Goal: Task Accomplishment & Management: Manage account settings

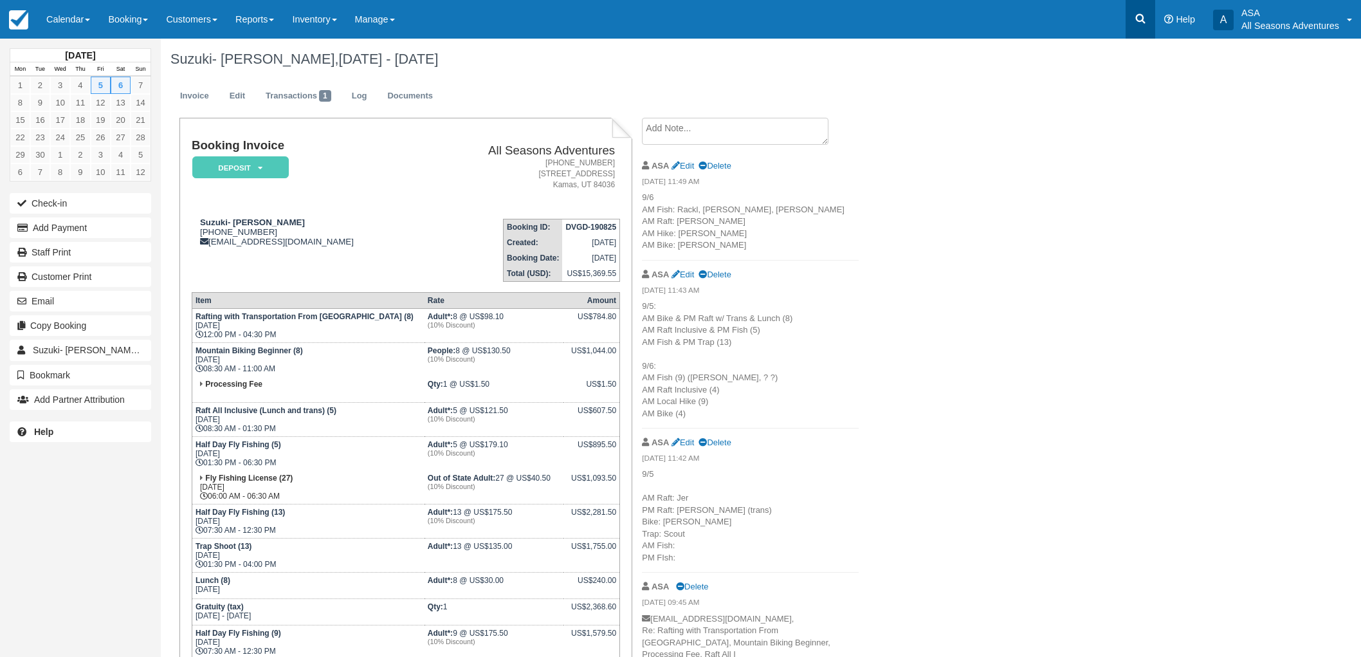
scroll to position [143, 0]
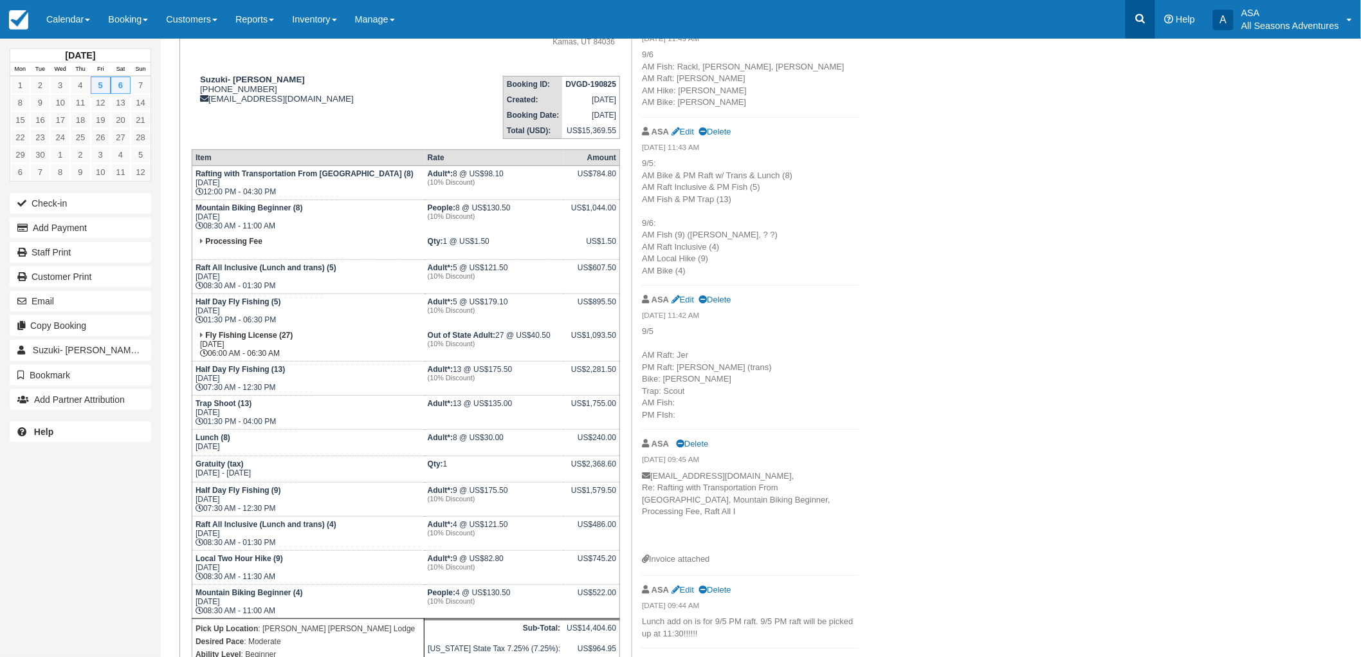
click at [1132, 21] on link at bounding box center [1141, 19] width 30 height 39
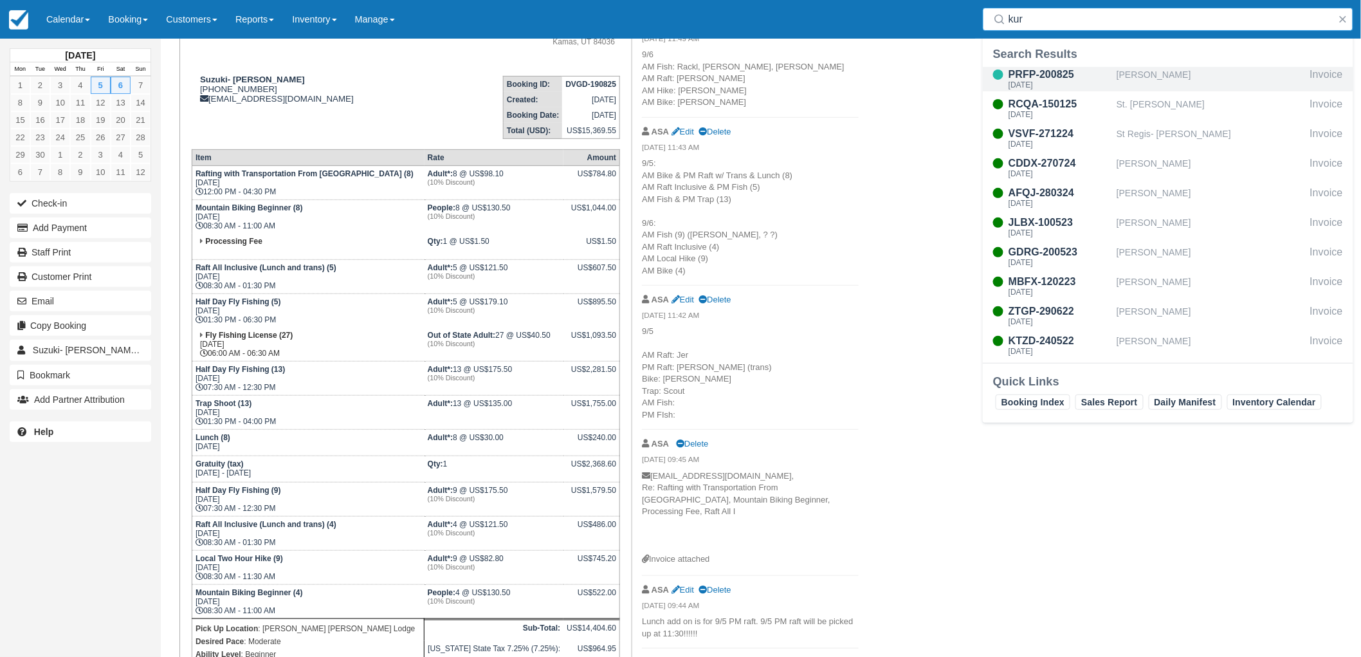
type input "kur"
click at [1146, 68] on div "Donald Kurdziel" at bounding box center [1211, 79] width 188 height 24
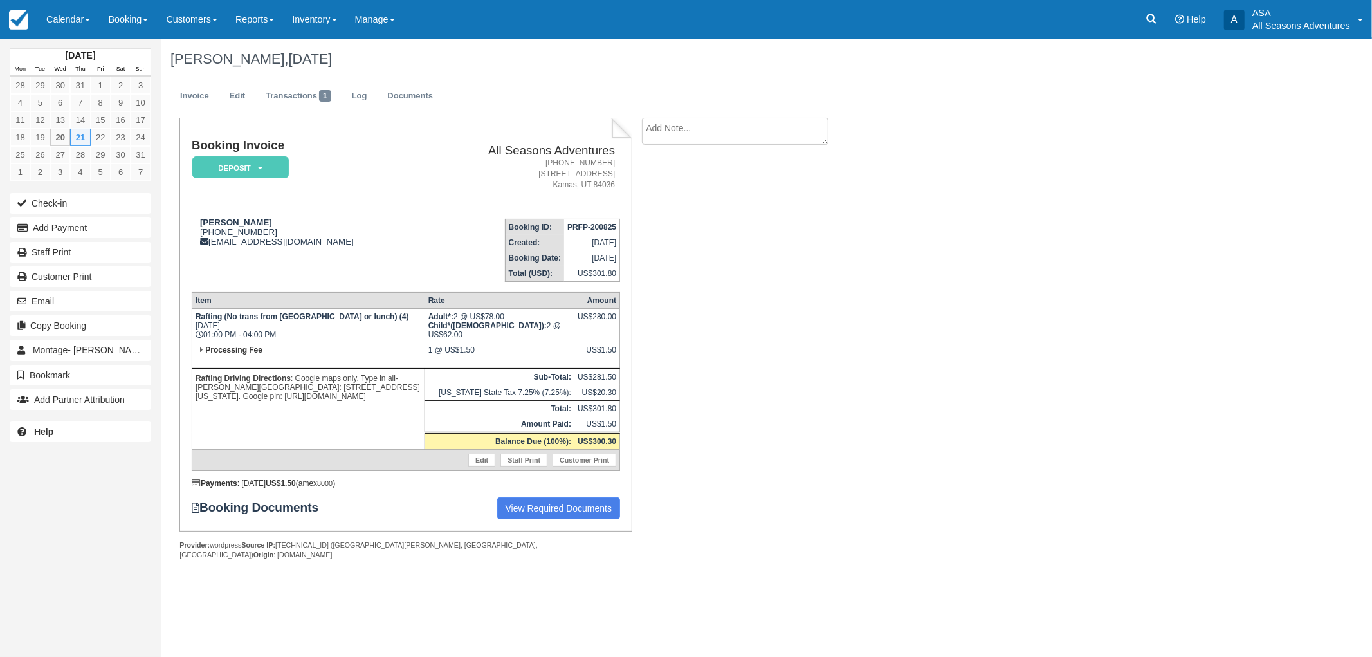
click at [809, 280] on div "Booking Invoice Deposit   Pending Reserved Paid Waiting Cancelled All Seasons A…" at bounding box center [515, 353] width 708 height 470
click at [773, 232] on div "Booking Invoice Deposit   Pending Reserved Paid Waiting Cancelled All Seasons A…" at bounding box center [515, 353] width 708 height 470
click at [145, 17] on link "Booking" at bounding box center [128, 19] width 58 height 39
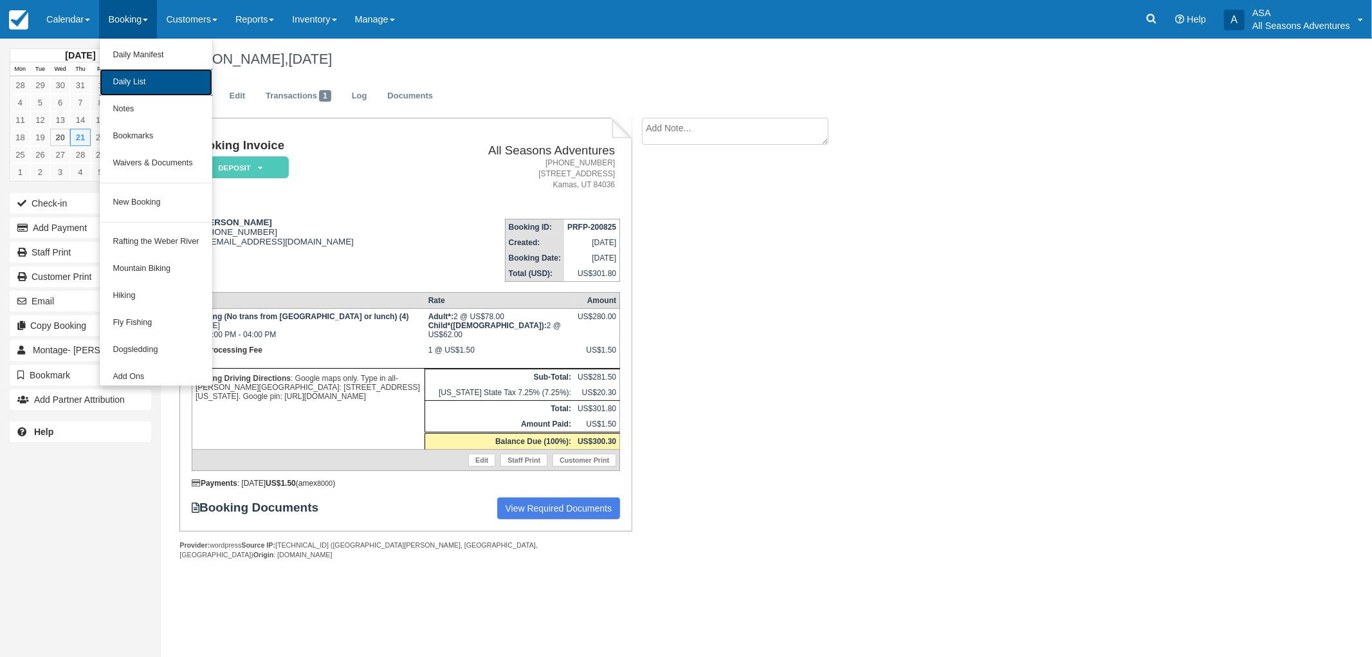
click at [158, 79] on link "Daily List" at bounding box center [156, 82] width 112 height 27
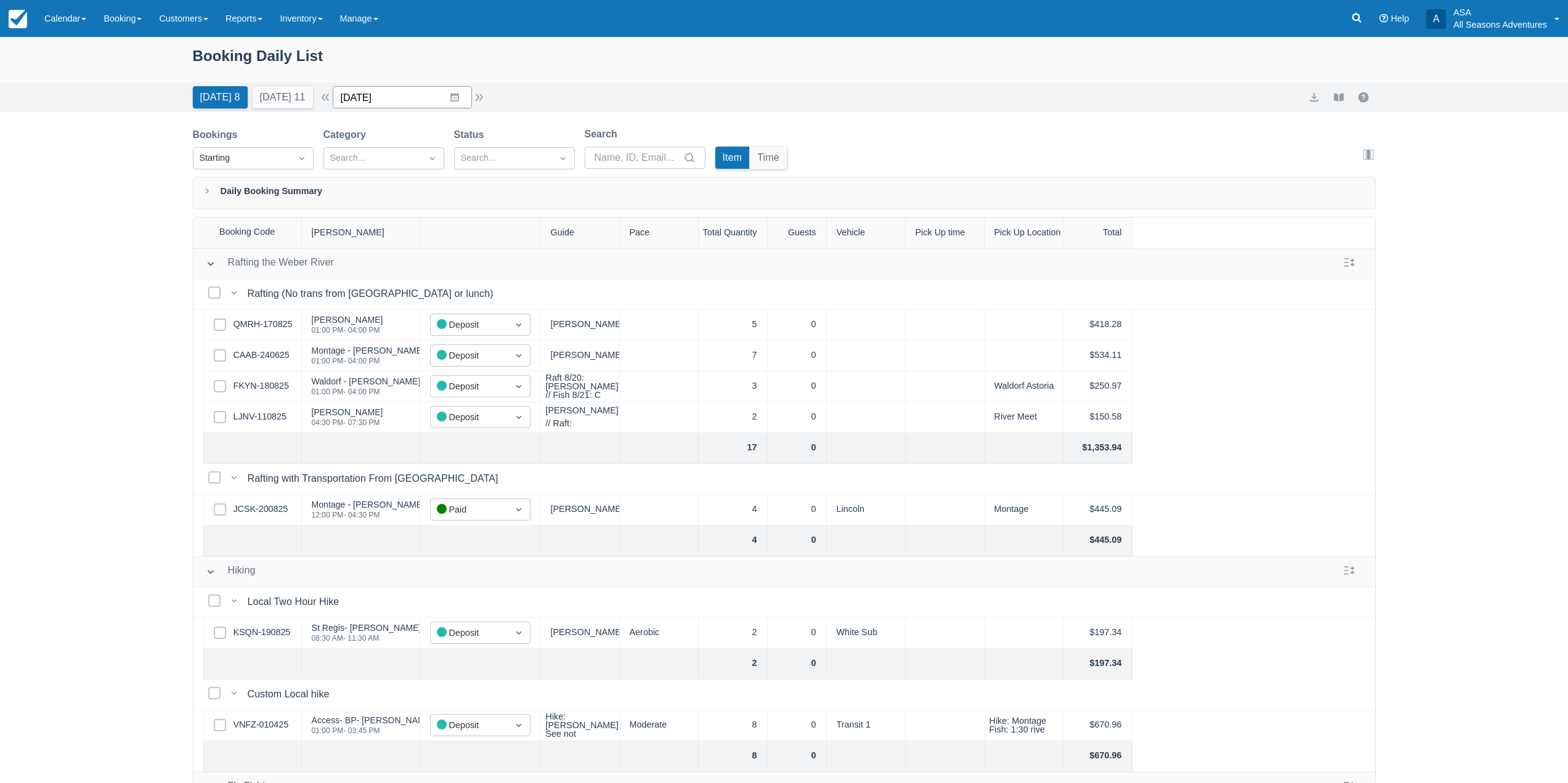
click at [461, 92] on input "08/20/25" at bounding box center [401, 97] width 139 height 22
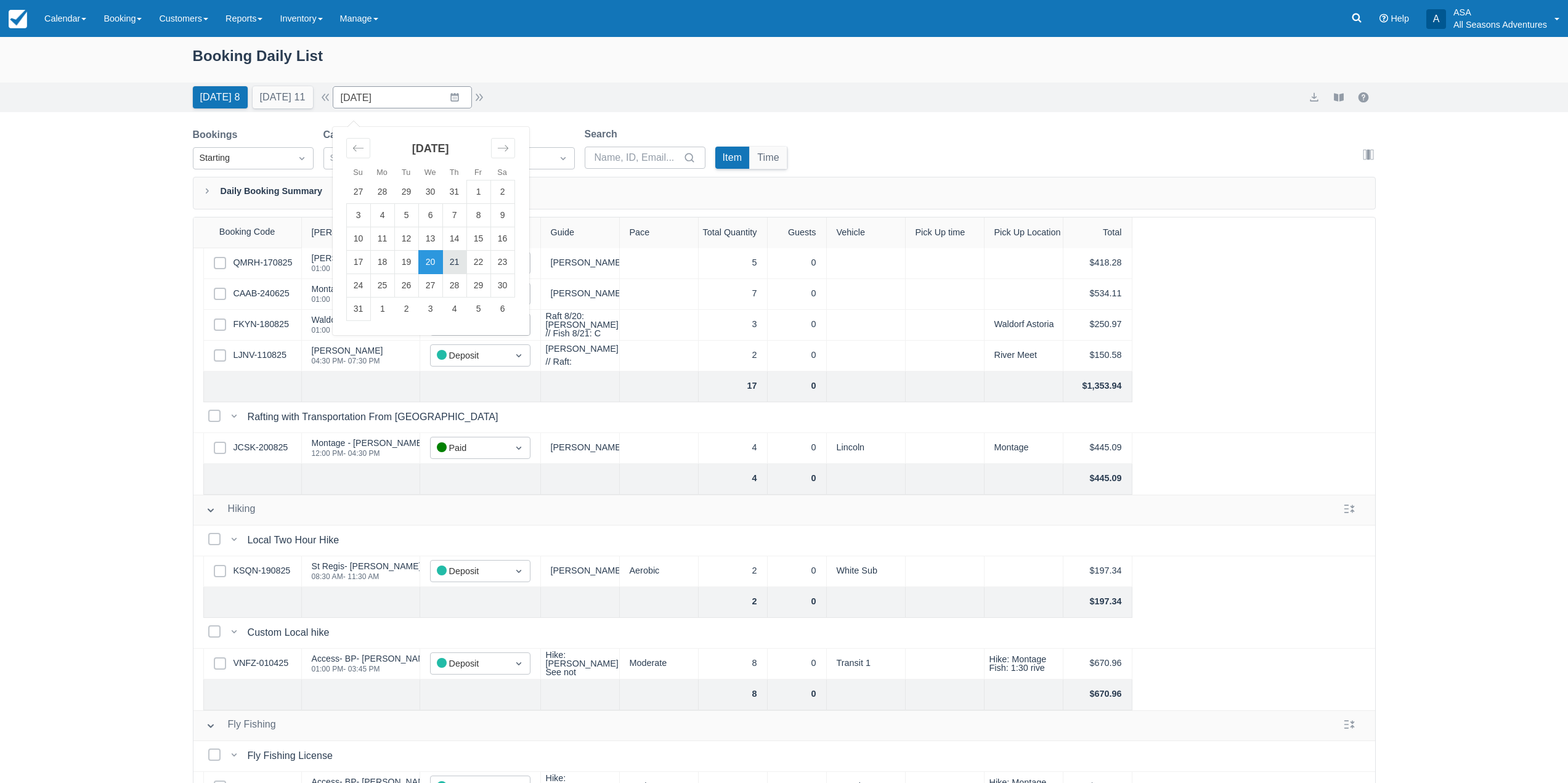
click at [459, 264] on td "21" at bounding box center [454, 263] width 24 height 23
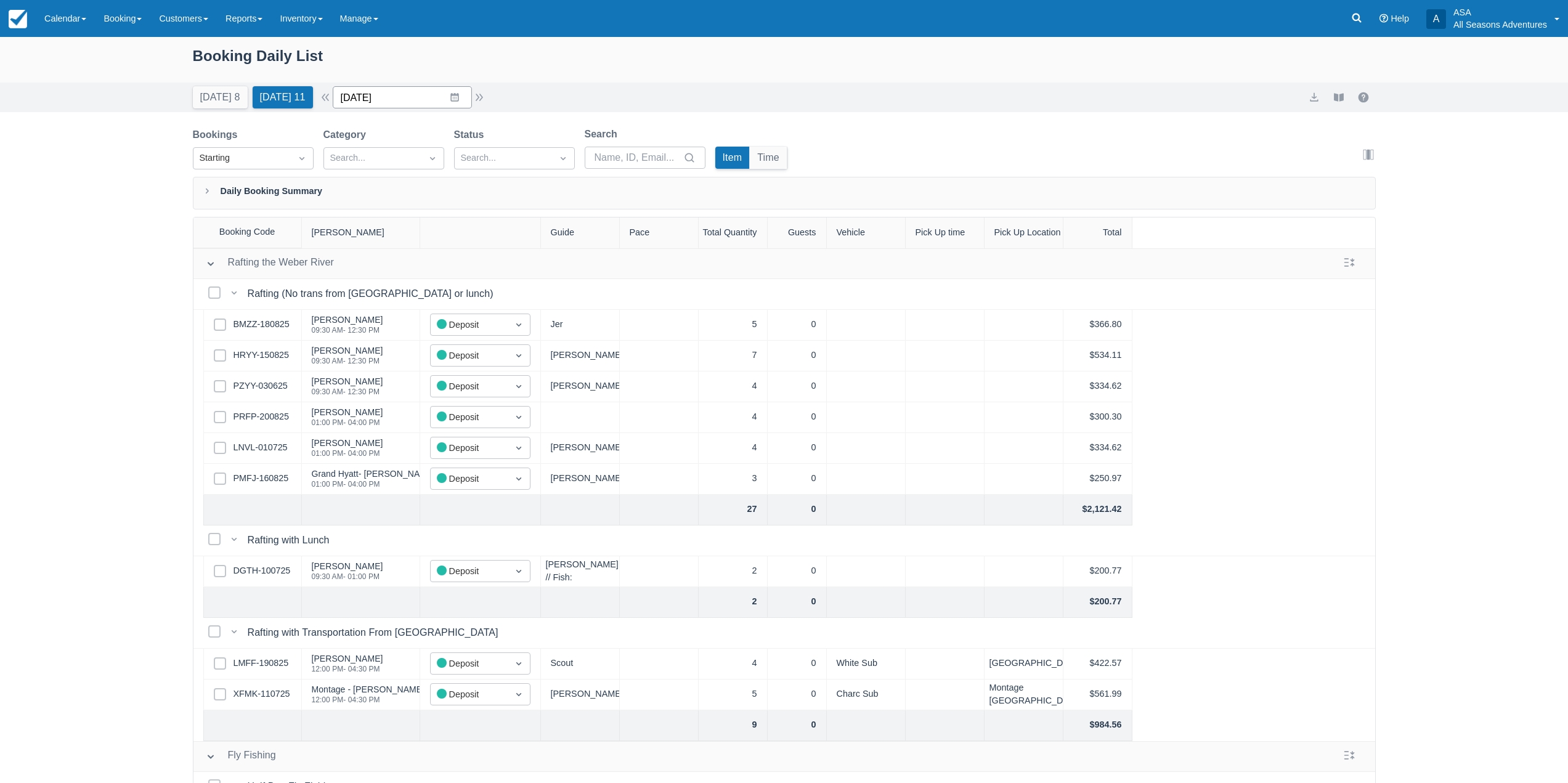
click at [472, 96] on input "[DATE]" at bounding box center [401, 97] width 139 height 22
click at [388, 289] on td "25" at bounding box center [382, 286] width 24 height 23
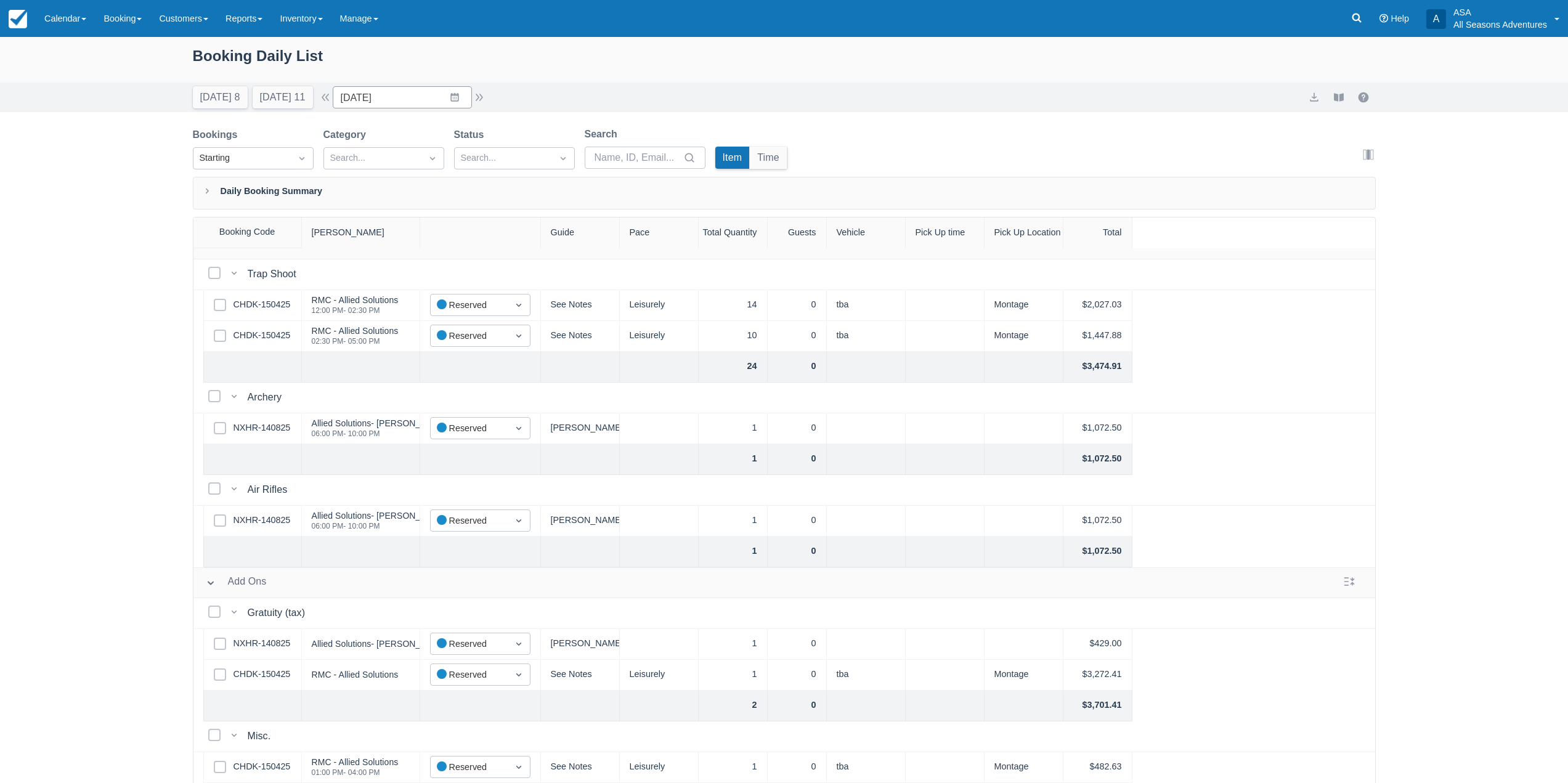
scroll to position [522, 0]
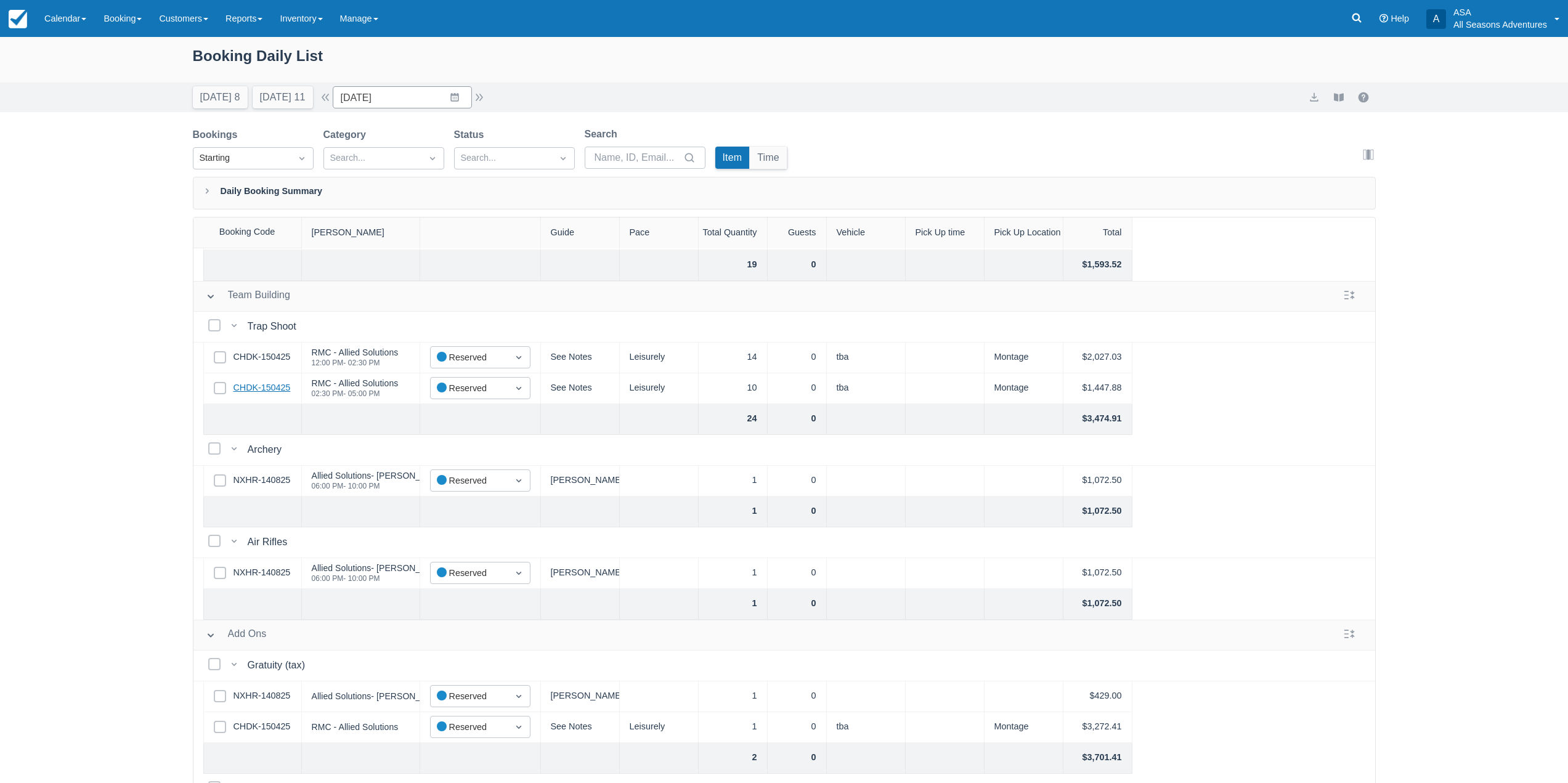
click at [275, 392] on link "CHDK-150425" at bounding box center [262, 388] width 57 height 13
click at [305, 92] on button "Tomorrow 11" at bounding box center [283, 97] width 60 height 22
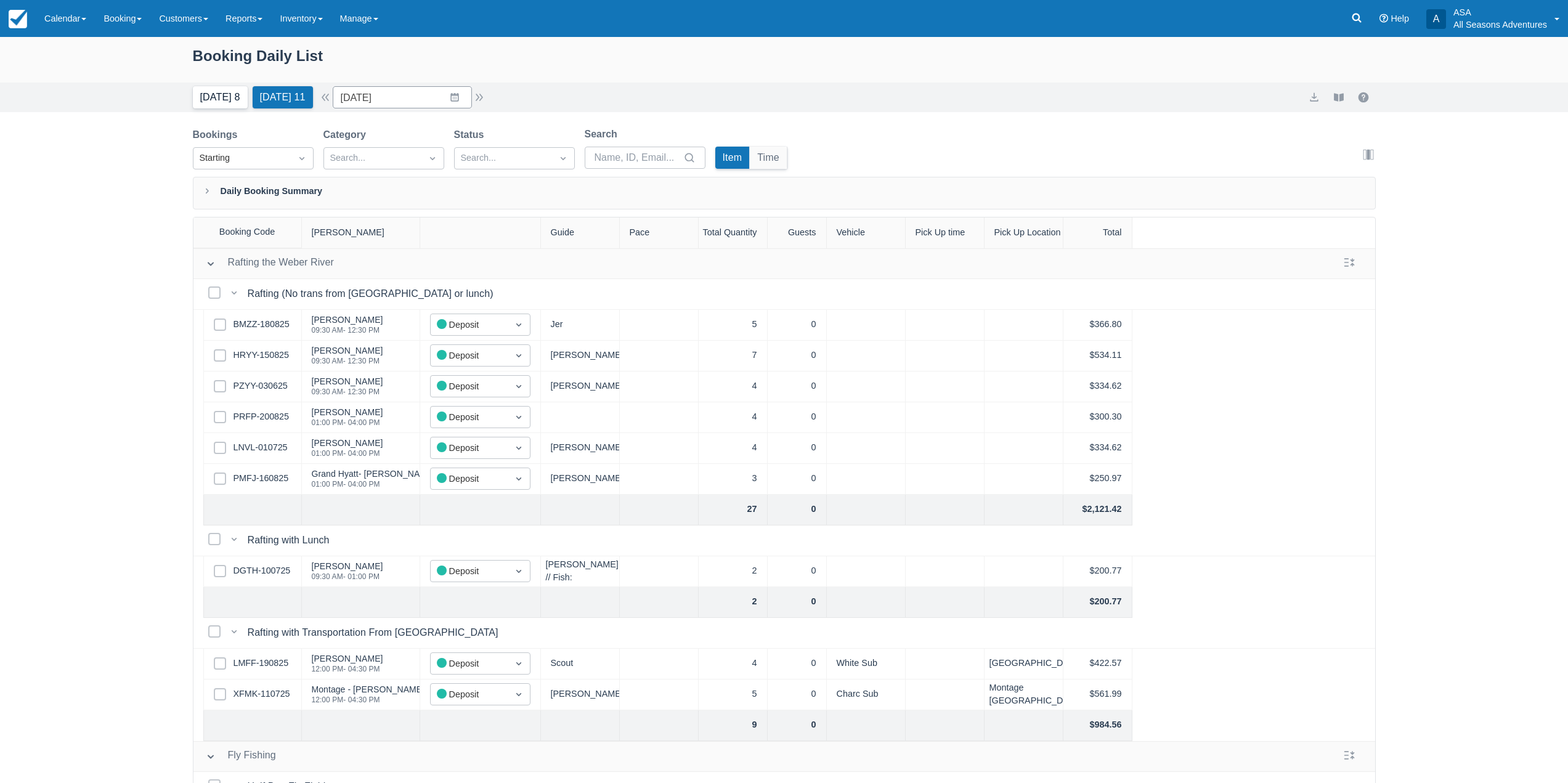
click at [210, 86] on button "[DATE] 8" at bounding box center [219, 97] width 55 height 22
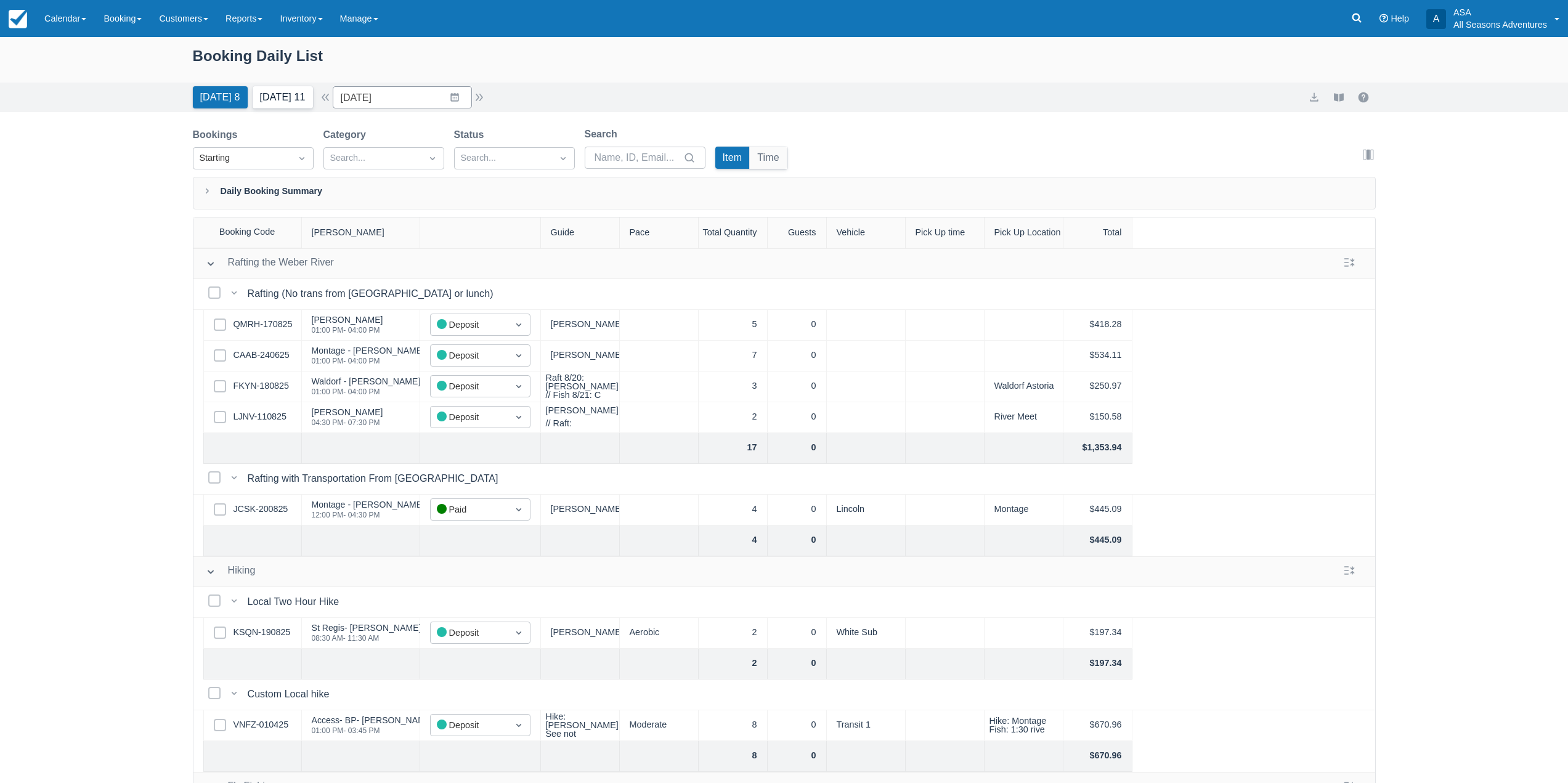
click at [295, 90] on button "Tomorrow 11" at bounding box center [283, 97] width 60 height 22
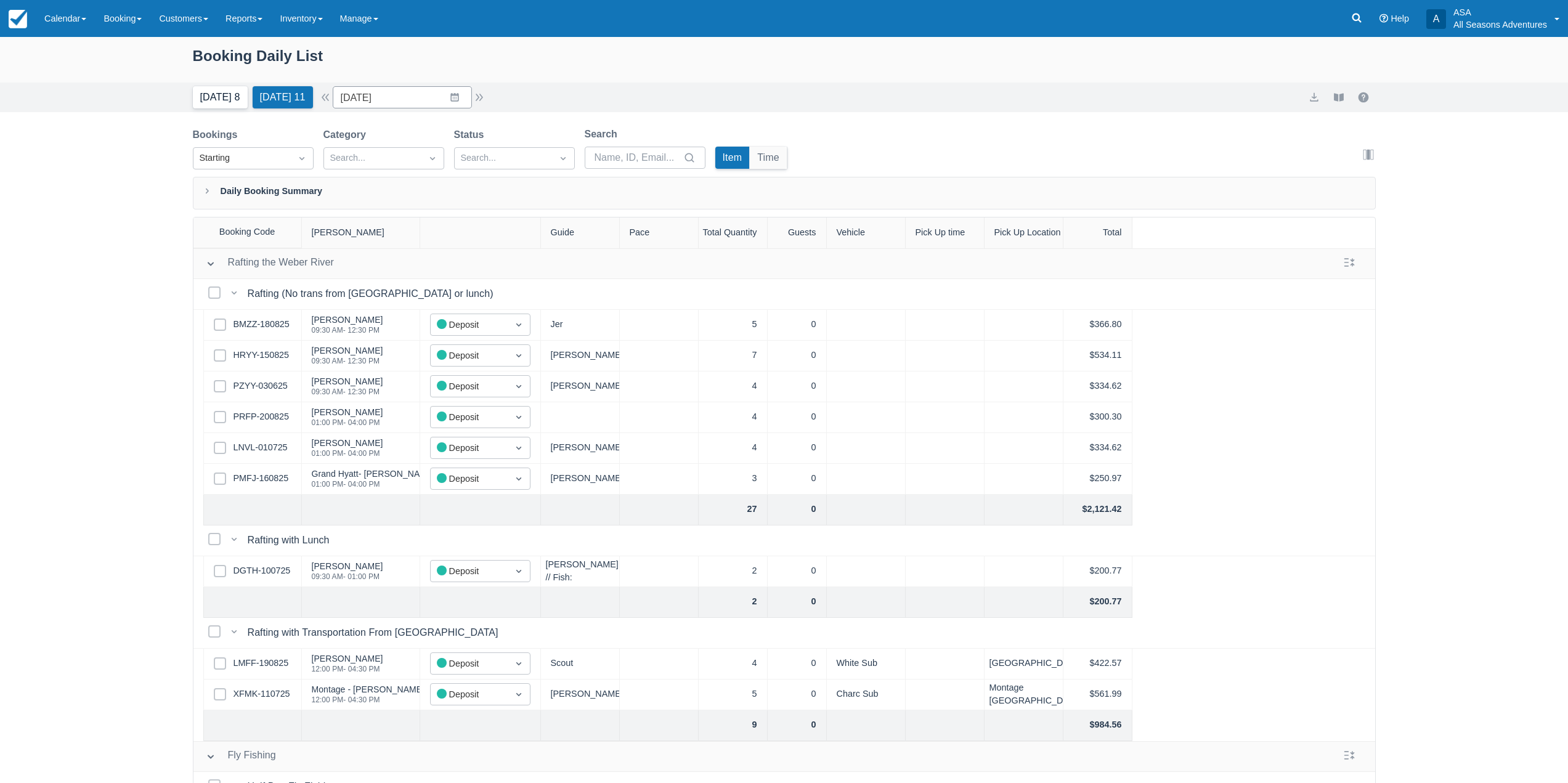
click at [237, 104] on button "Today 8" at bounding box center [219, 97] width 55 height 22
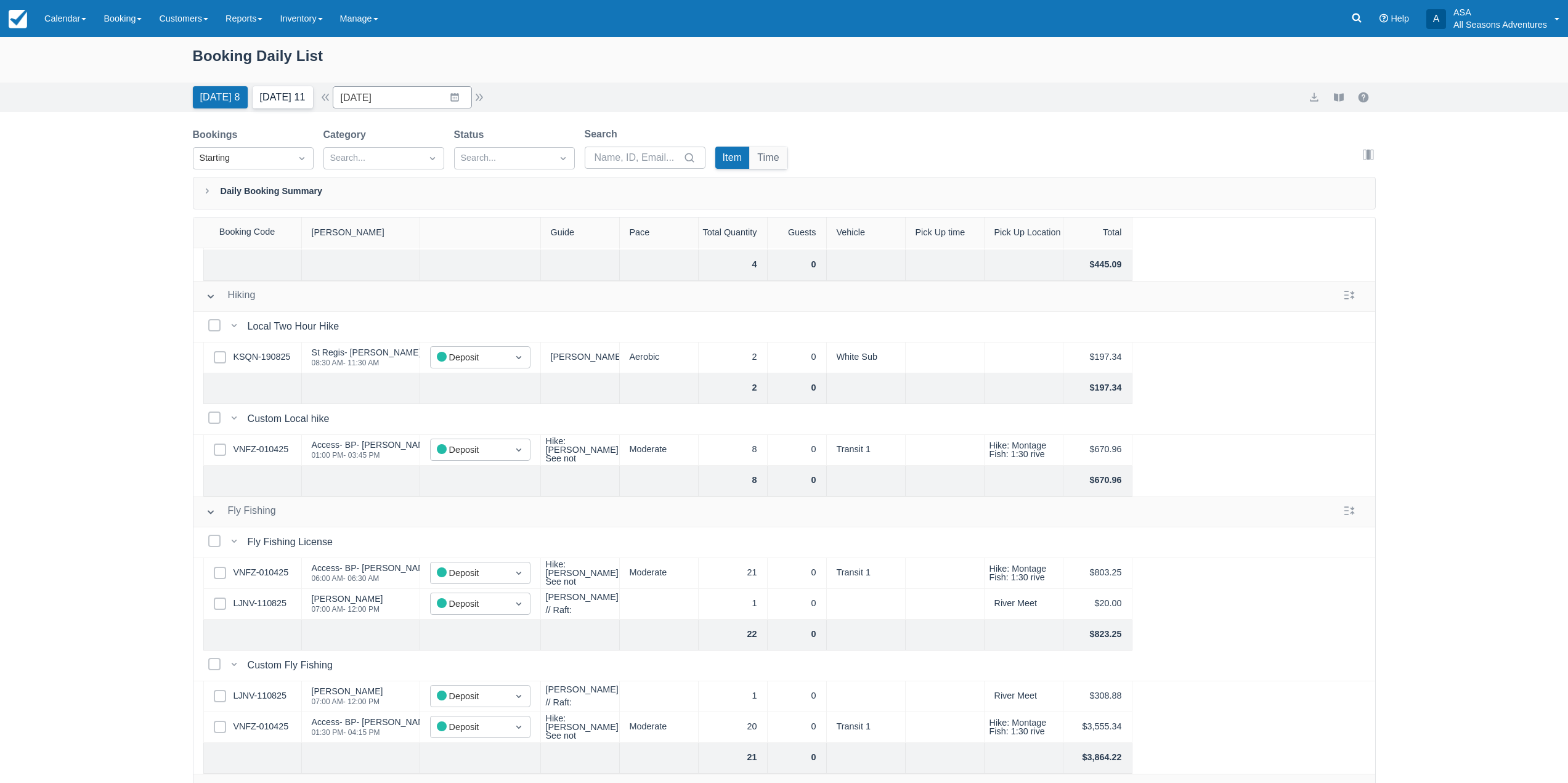
click at [295, 92] on button "Tomorrow 11" at bounding box center [283, 97] width 60 height 22
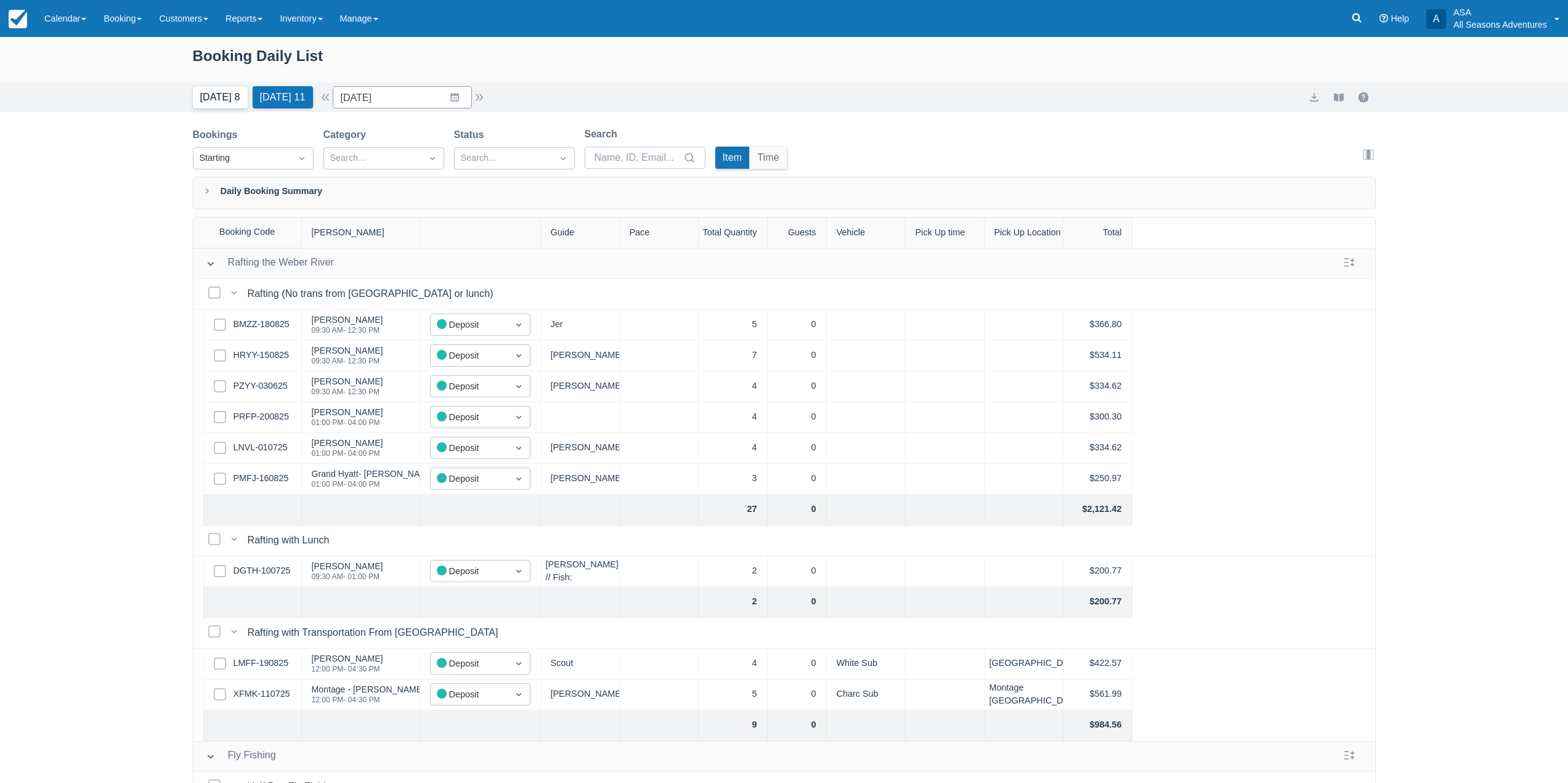
click at [240, 98] on button "Today 8" at bounding box center [219, 97] width 55 height 22
type input "08/20/25"
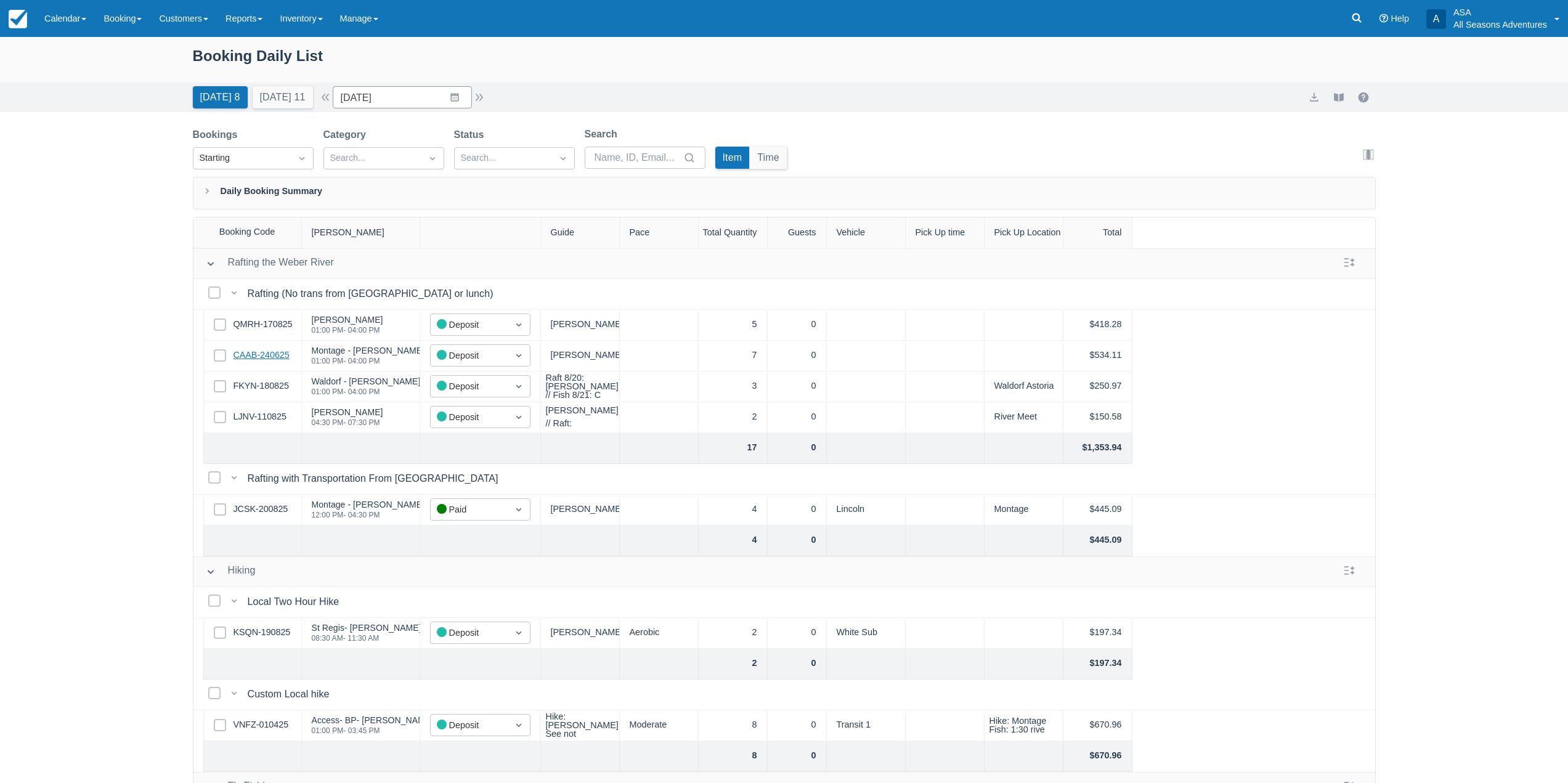
click at [248, 358] on link "CAAB-240625" at bounding box center [261, 356] width 57 height 13
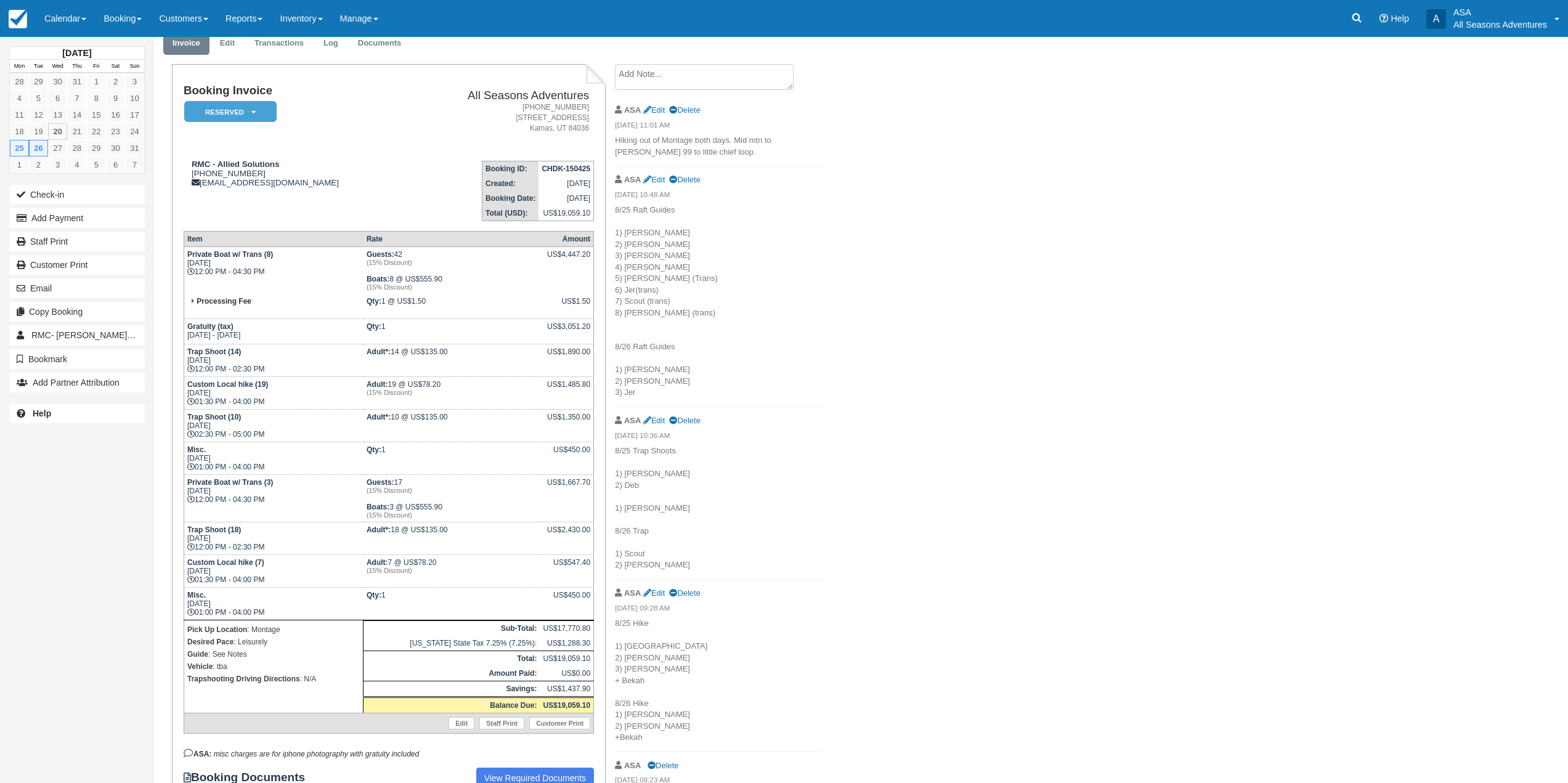
scroll to position [124, 0]
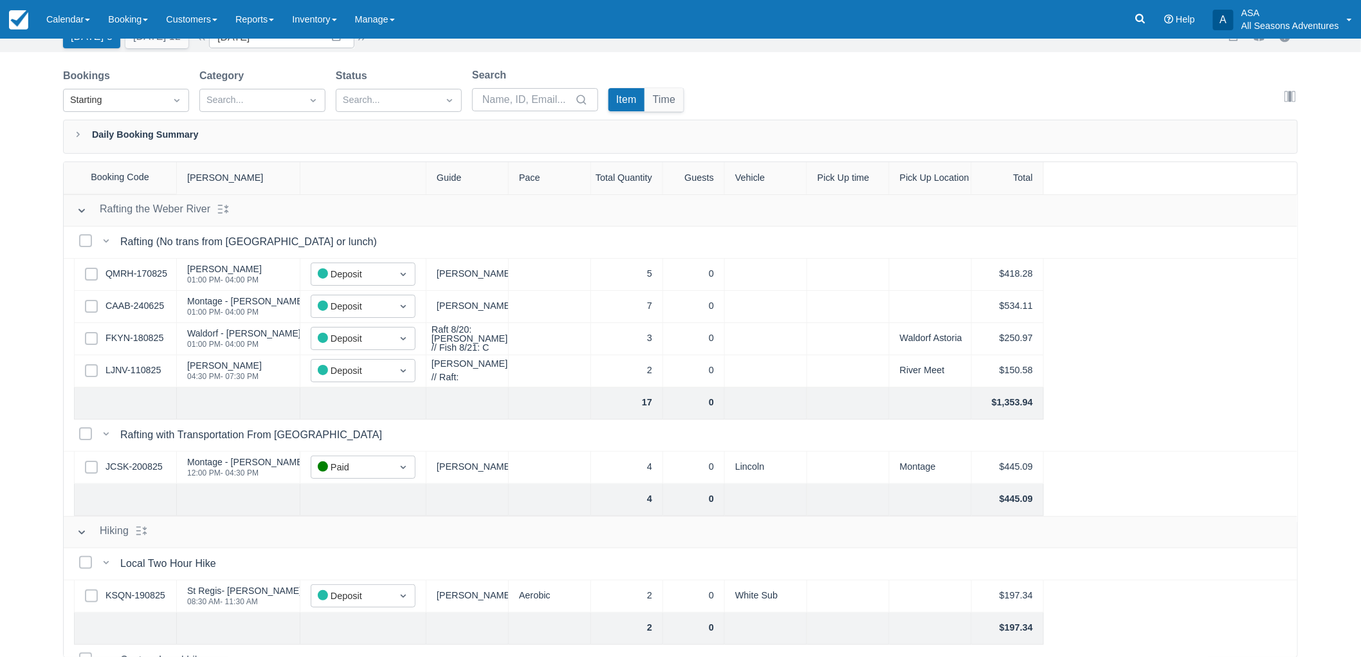
click at [24, 380] on div "Booking Daily List Today 8 Tomorrow 12 Date 08/20/25 Navigate forward to intera…" at bounding box center [680, 316] width 1361 height 684
click at [878, 106] on div "Bookings Starting Category Search... Status Search... Search Item Time Edit col…" at bounding box center [680, 94] width 1235 height 52
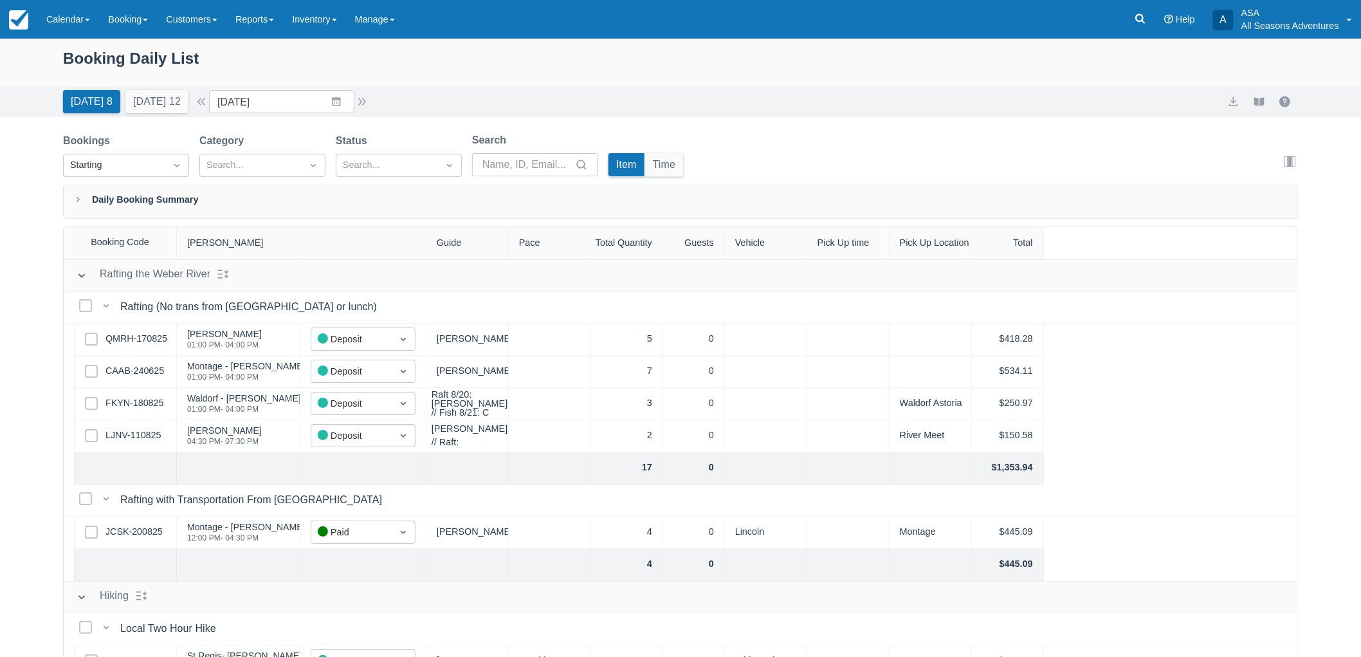
click at [843, 132] on div "Bookings Starting Category Search... Status Search... Search Item Time Edit col…" at bounding box center [680, 158] width 1235 height 52
click at [139, 370] on link "CAAB-240625" at bounding box center [134, 371] width 59 height 14
click at [5, 468] on div "Booking Daily List Today 8 Tomorrow 12 Date 08/20/25 Navigate forward to intera…" at bounding box center [680, 381] width 1361 height 684
click at [10, 421] on div "Booking Daily List Today 8 Tomorrow 12 Date 08/20/25 Navigate forward to intera…" at bounding box center [680, 381] width 1361 height 684
click at [92, 98] on button "Today 8" at bounding box center [91, 101] width 57 height 23
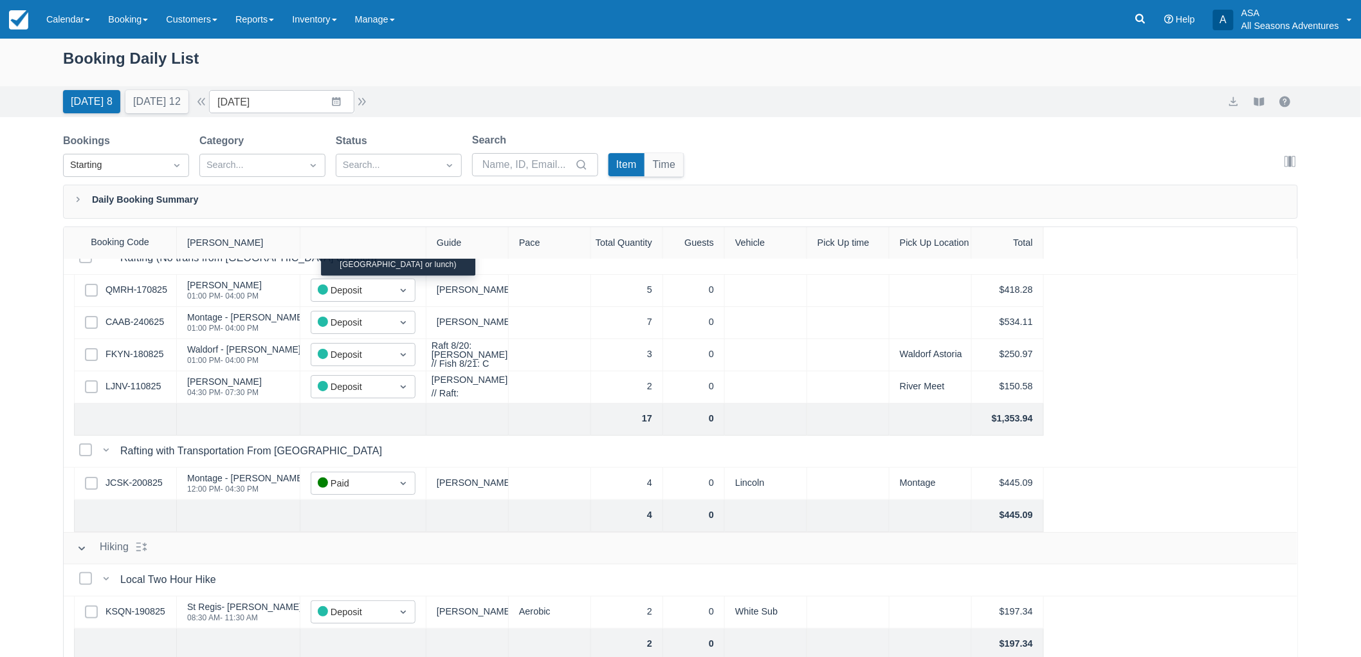
scroll to position [71, 0]
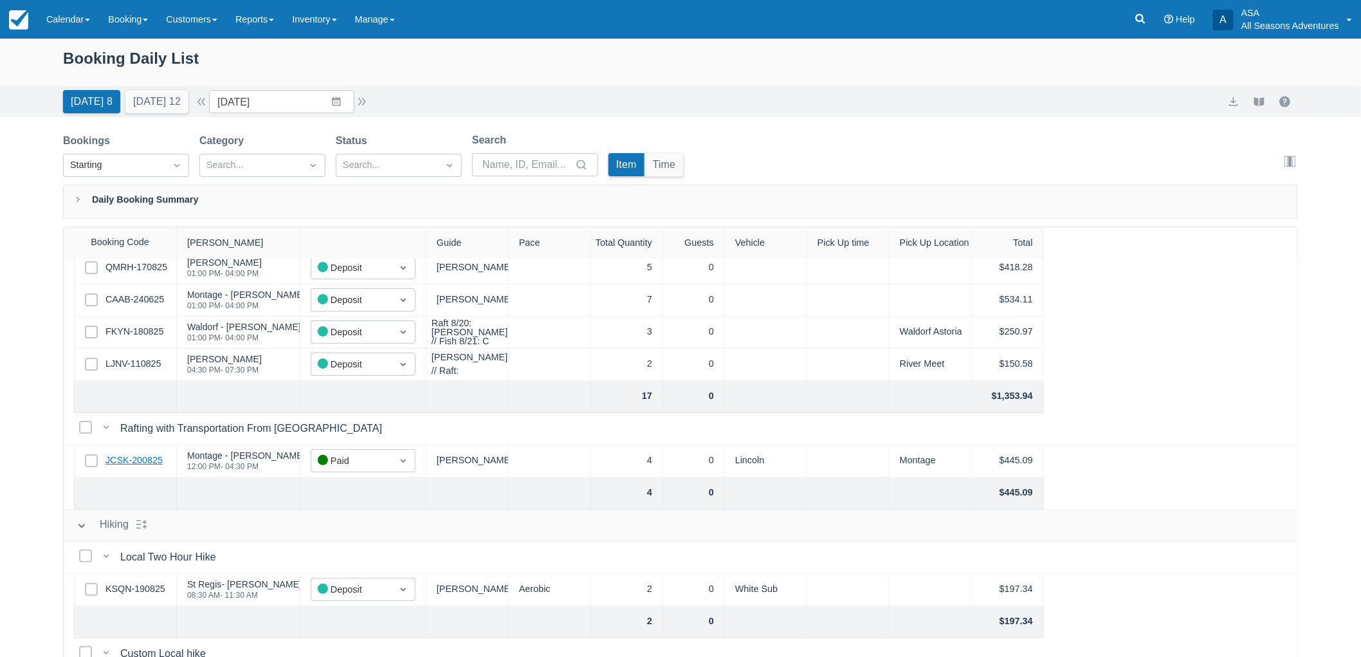
click at [114, 459] on link "JCSK-200825" at bounding box center [133, 460] width 57 height 14
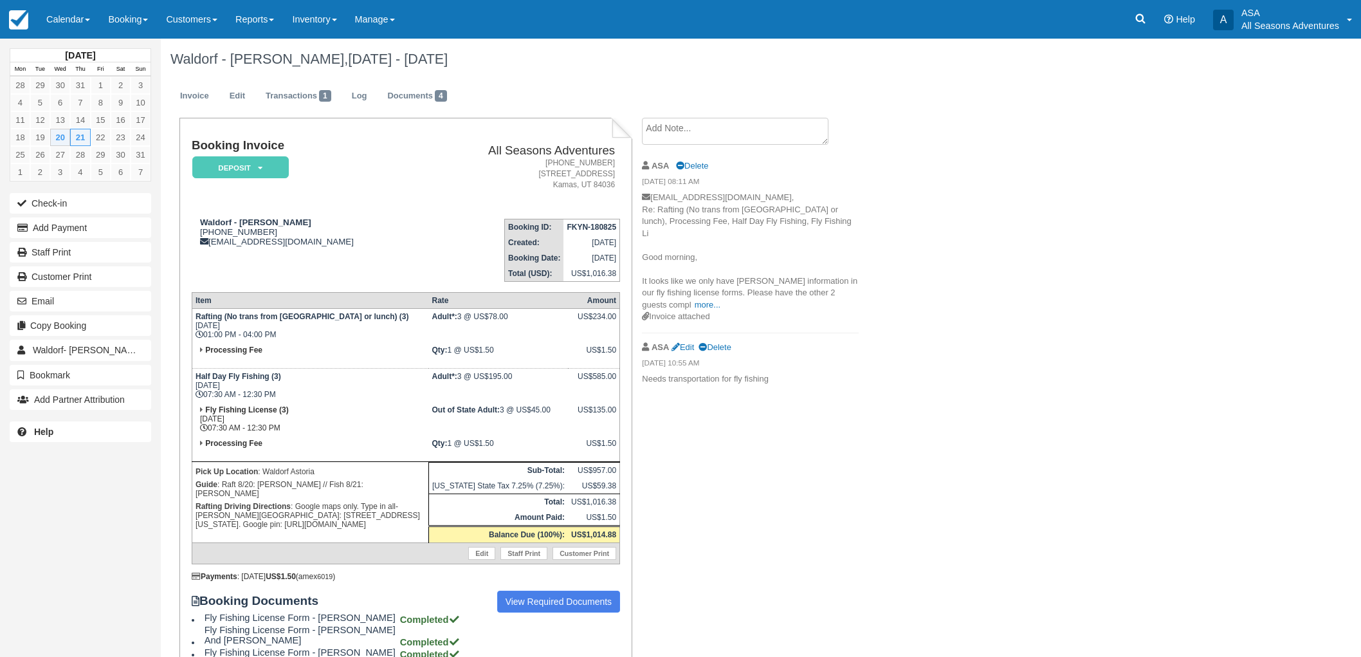
scroll to position [71, 0]
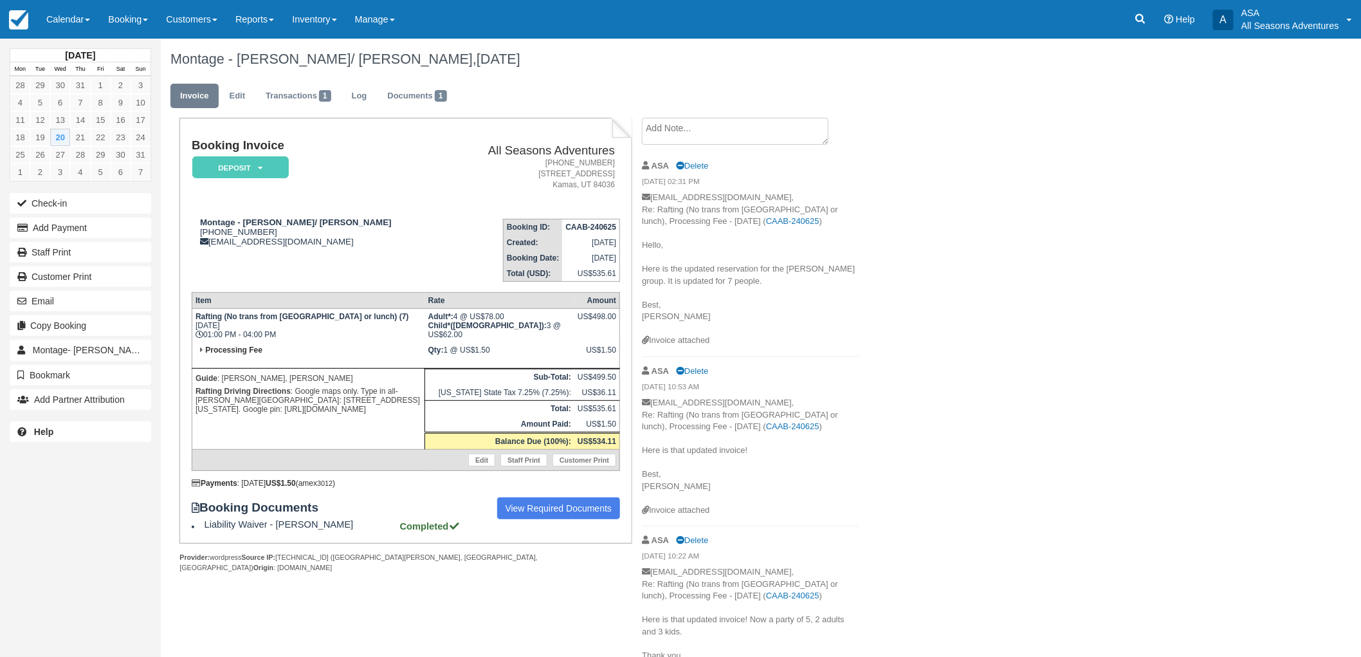
click at [450, 238] on td "Booking ID: CAAB-240625 Created: June 24, 2025 Booking Date: August 20, 2025 To…" at bounding box center [533, 244] width 174 height 73
click at [1102, 203] on div "Montage - Rachel Waterman/ Julie Shames, August 20 2025 Invoice Edit Transactio…" at bounding box center [671, 373] width 1021 height 668
click at [1103, 221] on div "Montage - Rachel Waterman/ Julie Shames, August 20 2025 Invoice Edit Transactio…" at bounding box center [671, 373] width 1021 height 668
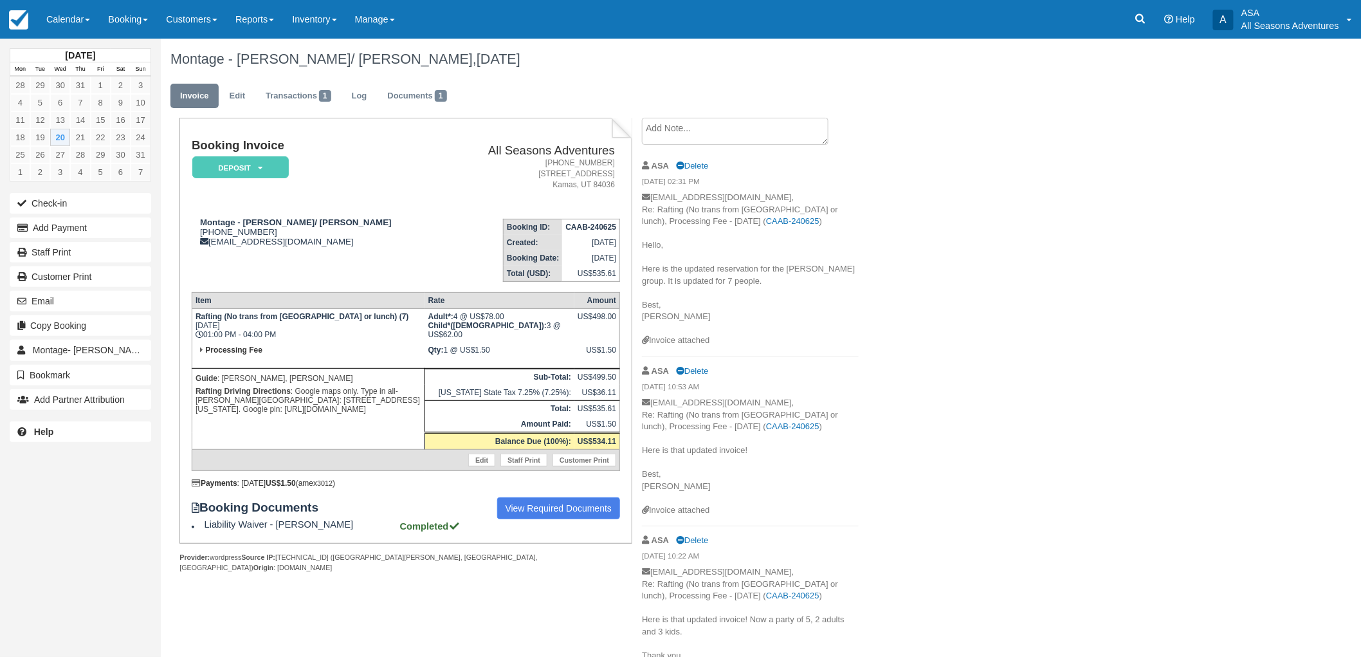
click at [351, 149] on h1 "Booking Invoice" at bounding box center [319, 146] width 254 height 14
click at [1030, 299] on div "Montage - Rachel Waterman/ Julie Shames, August 20 2025 Invoice Edit Transactio…" at bounding box center [671, 373] width 1021 height 668
click at [1145, 223] on div "Montage - Rachel Waterman/ Julie Shames, August 20 2025 Invoice Edit Transactio…" at bounding box center [671, 373] width 1021 height 668
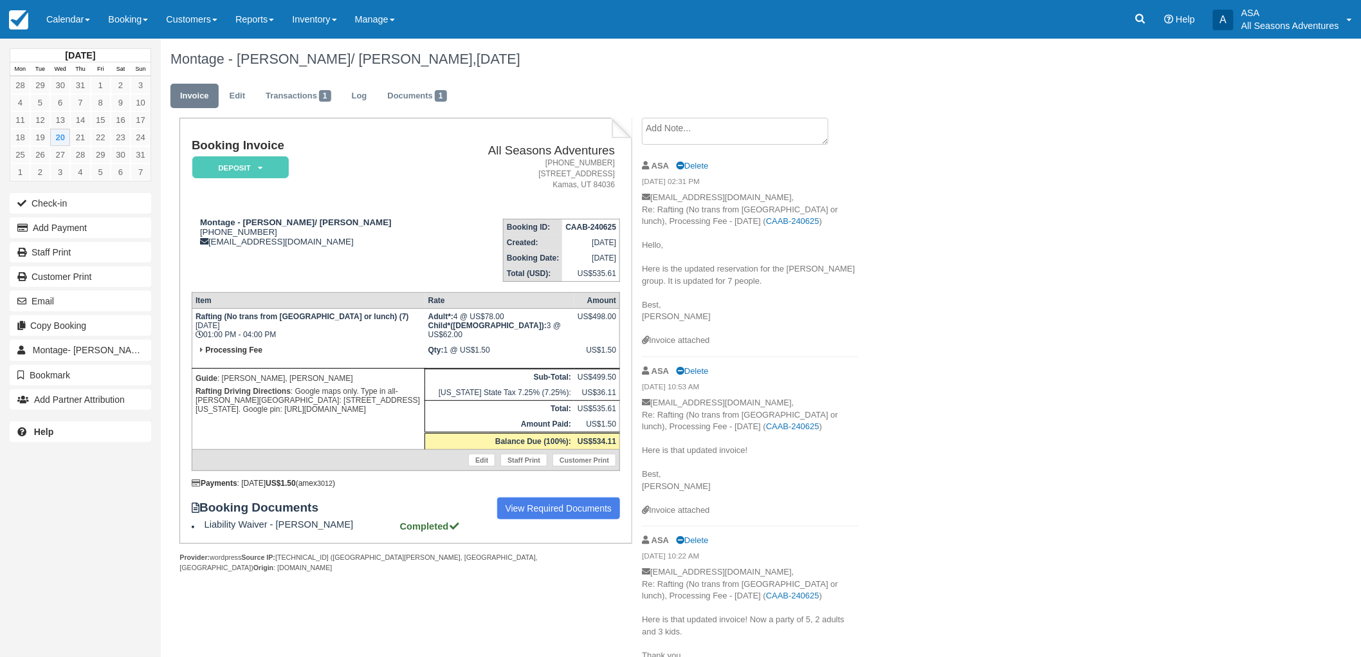
click at [1039, 359] on div "Montage - Rachel Waterman/ Julie Shames, August 20 2025 Invoice Edit Transactio…" at bounding box center [671, 373] width 1021 height 668
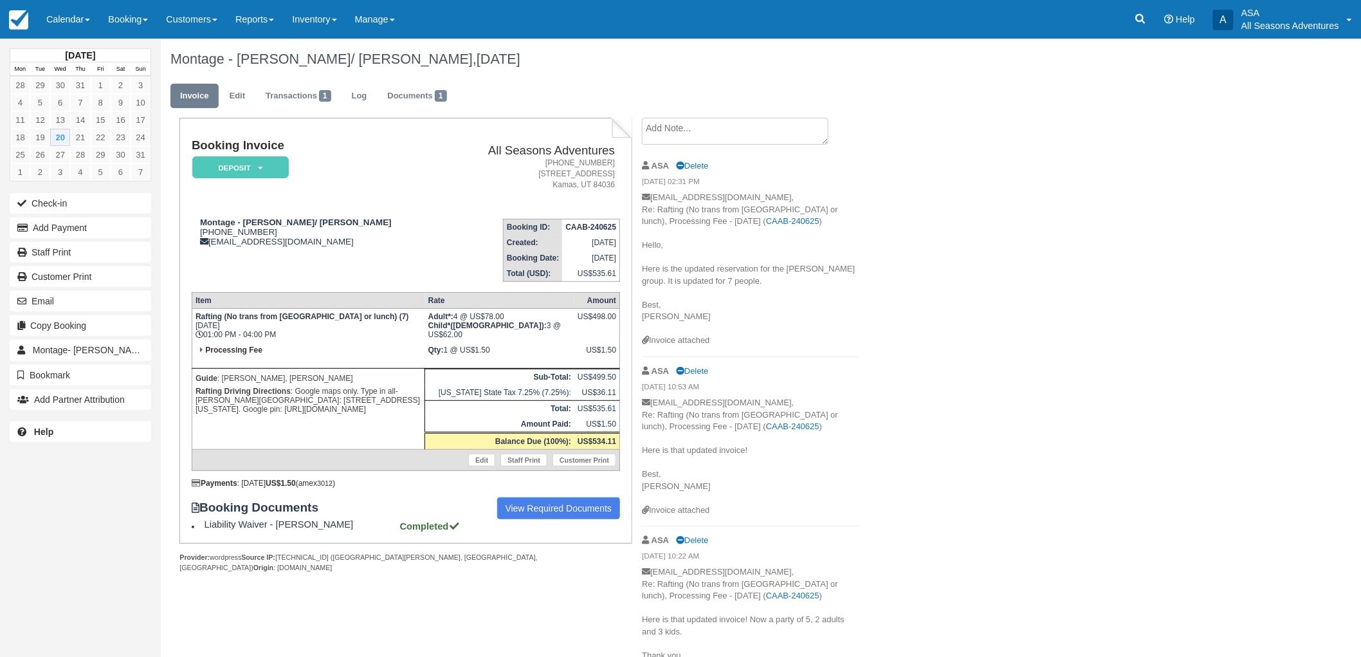
click at [1039, 359] on div "Montage - Rachel Waterman/ Julie Shames, August 20 2025 Invoice Edit Transactio…" at bounding box center [671, 373] width 1021 height 668
click at [361, 404] on p "Rafting Driving Directions : Google maps only. Type in all-Weber Crossing Campg…" at bounding box center [309, 400] width 226 height 31
drag, startPoint x: 361, startPoint y: 407, endPoint x: 352, endPoint y: 407, distance: 9.0
click at [352, 407] on p "Rafting Driving Directions : Google maps only. Type in all-Weber Crossing Campg…" at bounding box center [309, 400] width 226 height 31
click at [359, 412] on td "Guide : Mitch, Dan S Rafting Driving Directions : Google maps only. Type in all…" at bounding box center [308, 409] width 233 height 81
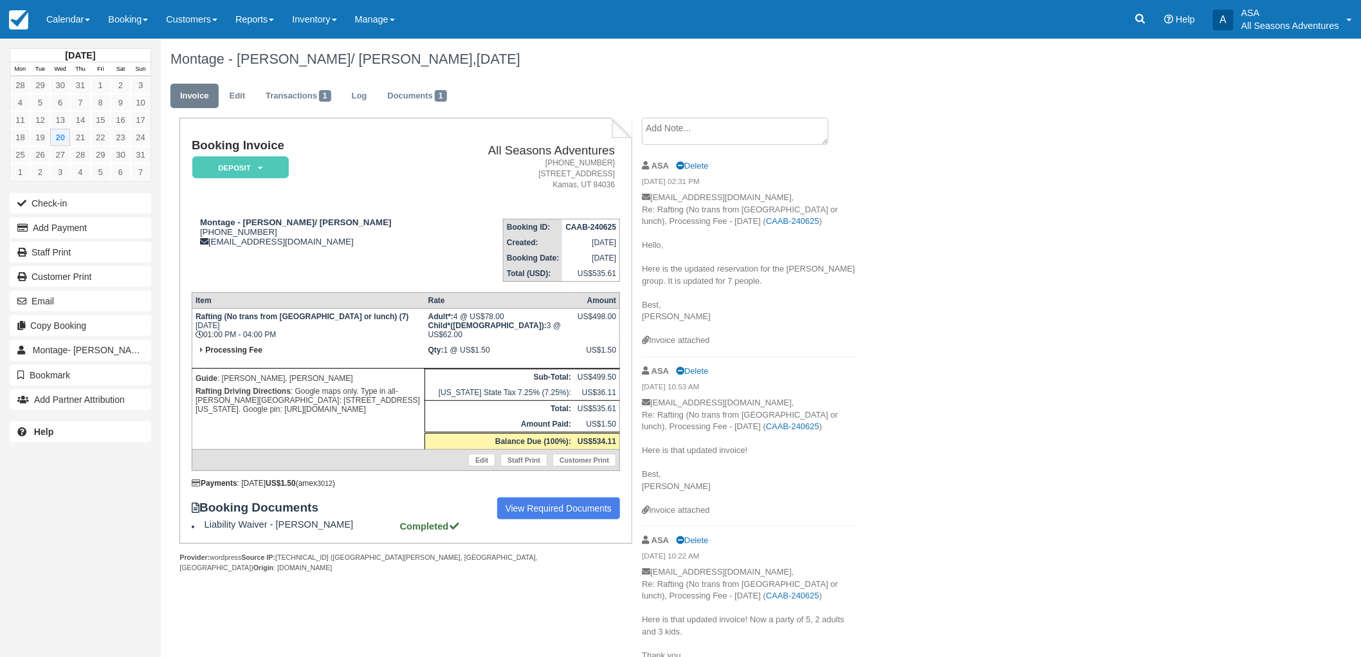
click at [960, 358] on div "Montage - Rachel Waterman/ Julie Shames, August 20 2025 Invoice Edit Transactio…" at bounding box center [671, 373] width 1021 height 668
click at [1142, 179] on div "Montage - Rachel Waterman/ Julie Shames, August 20 2025 Invoice Edit Transactio…" at bounding box center [671, 373] width 1021 height 668
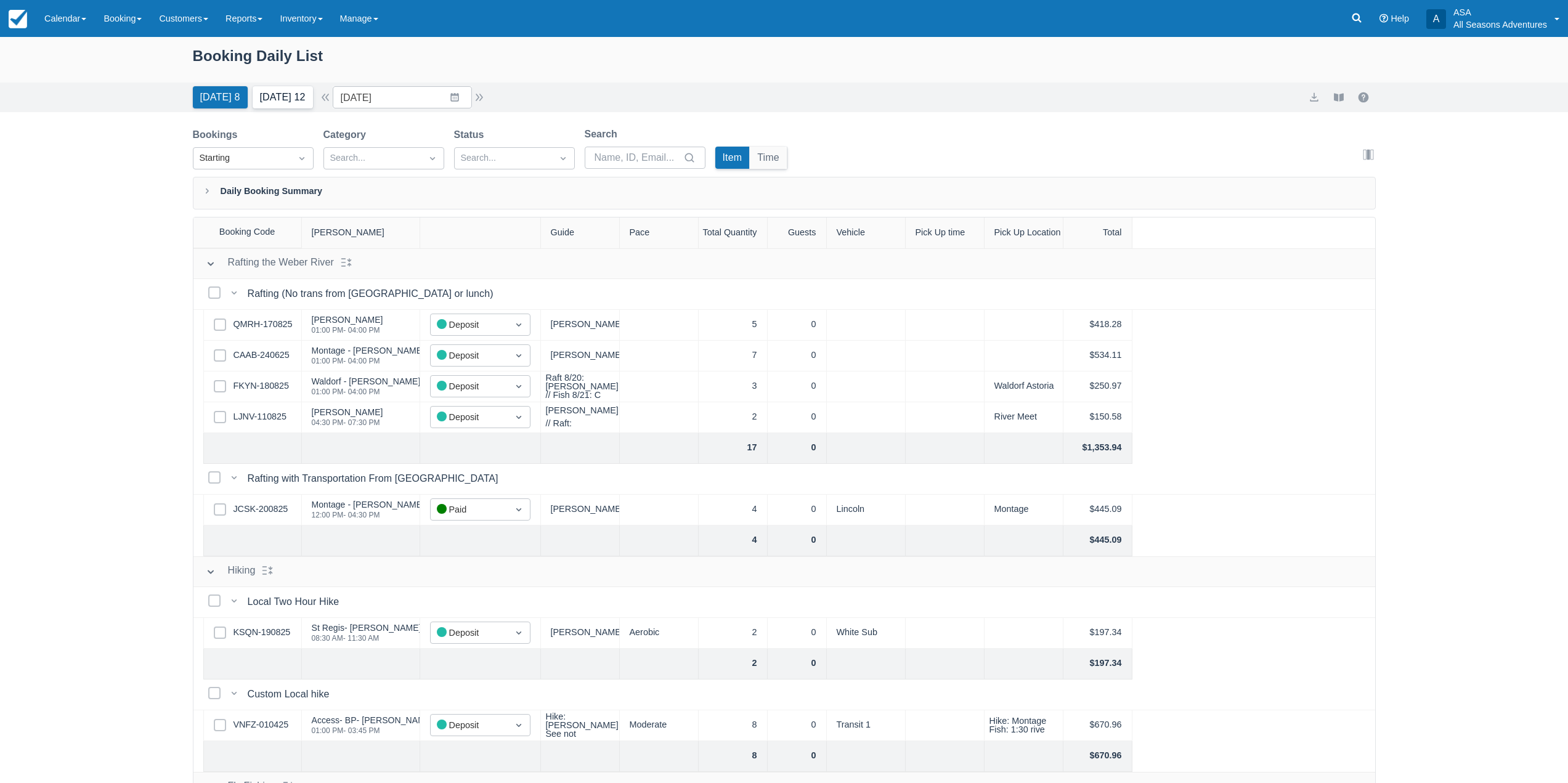
click at [284, 94] on button "[DATE] 12" at bounding box center [283, 97] width 60 height 22
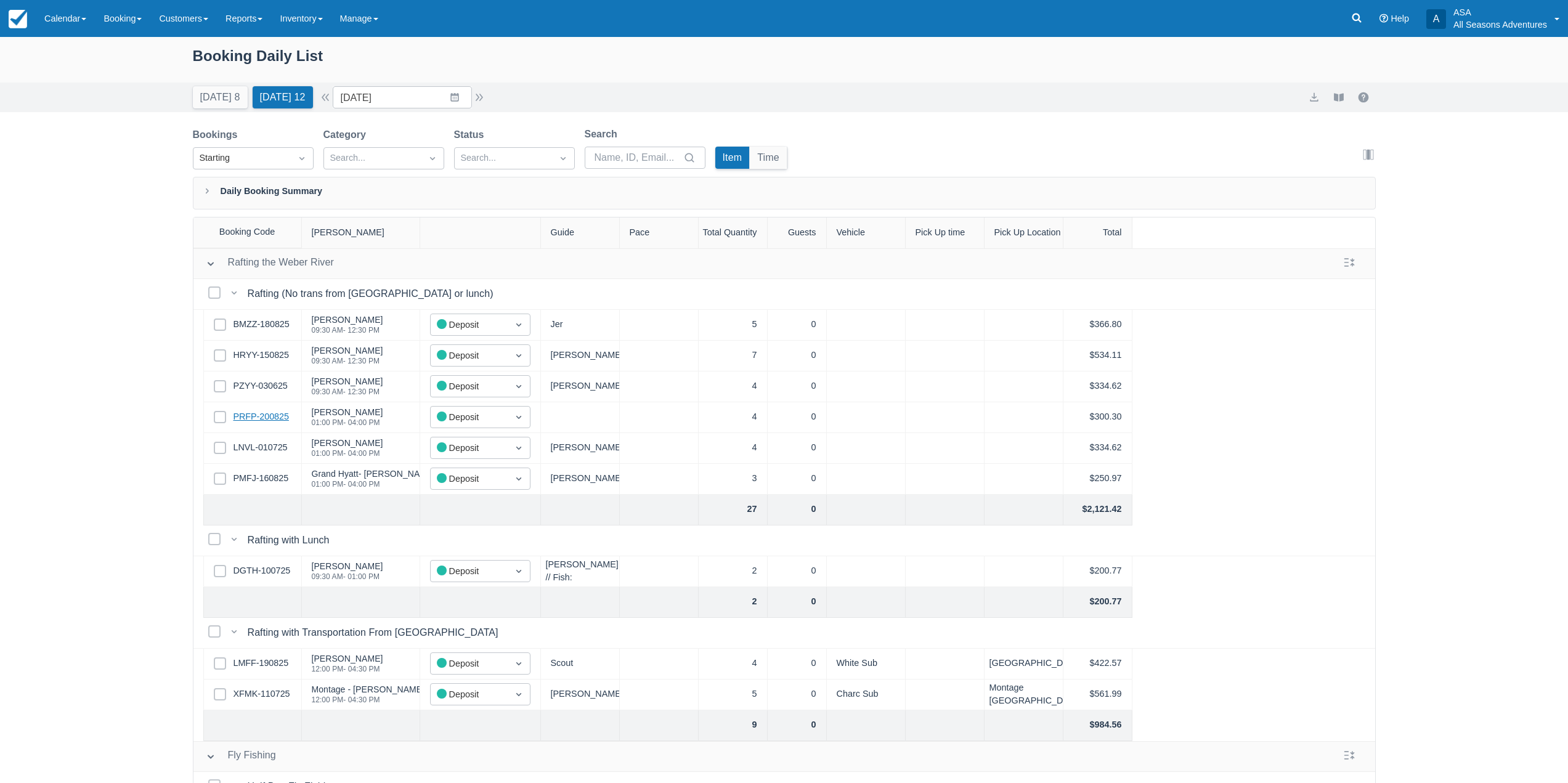
click at [284, 414] on link "PRFP-200825" at bounding box center [261, 417] width 56 height 13
click at [208, 92] on button "[DATE] 8" at bounding box center [219, 97] width 55 height 22
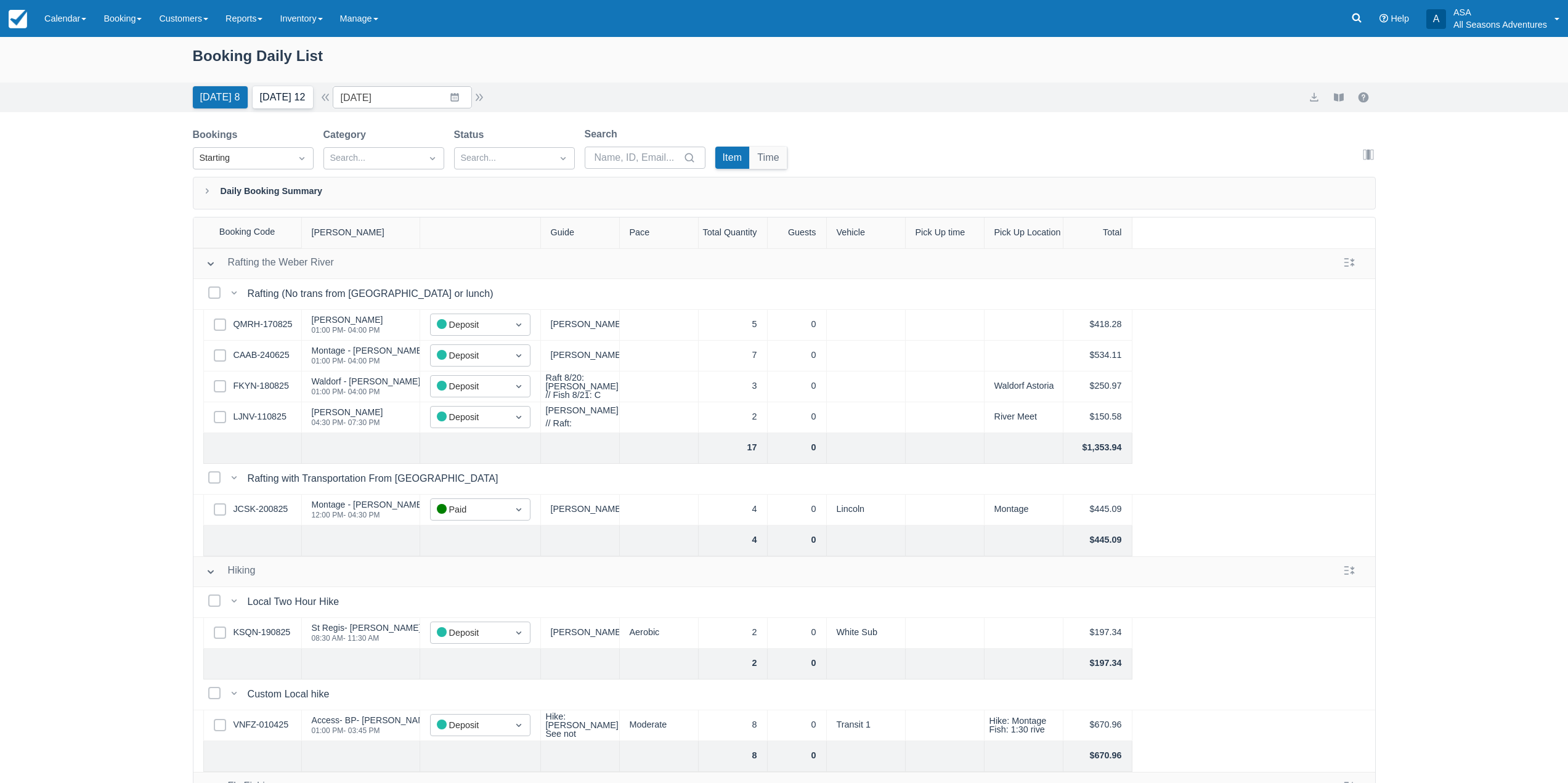
click at [291, 92] on button "[DATE] 12" at bounding box center [283, 97] width 60 height 22
type input "[DATE]"
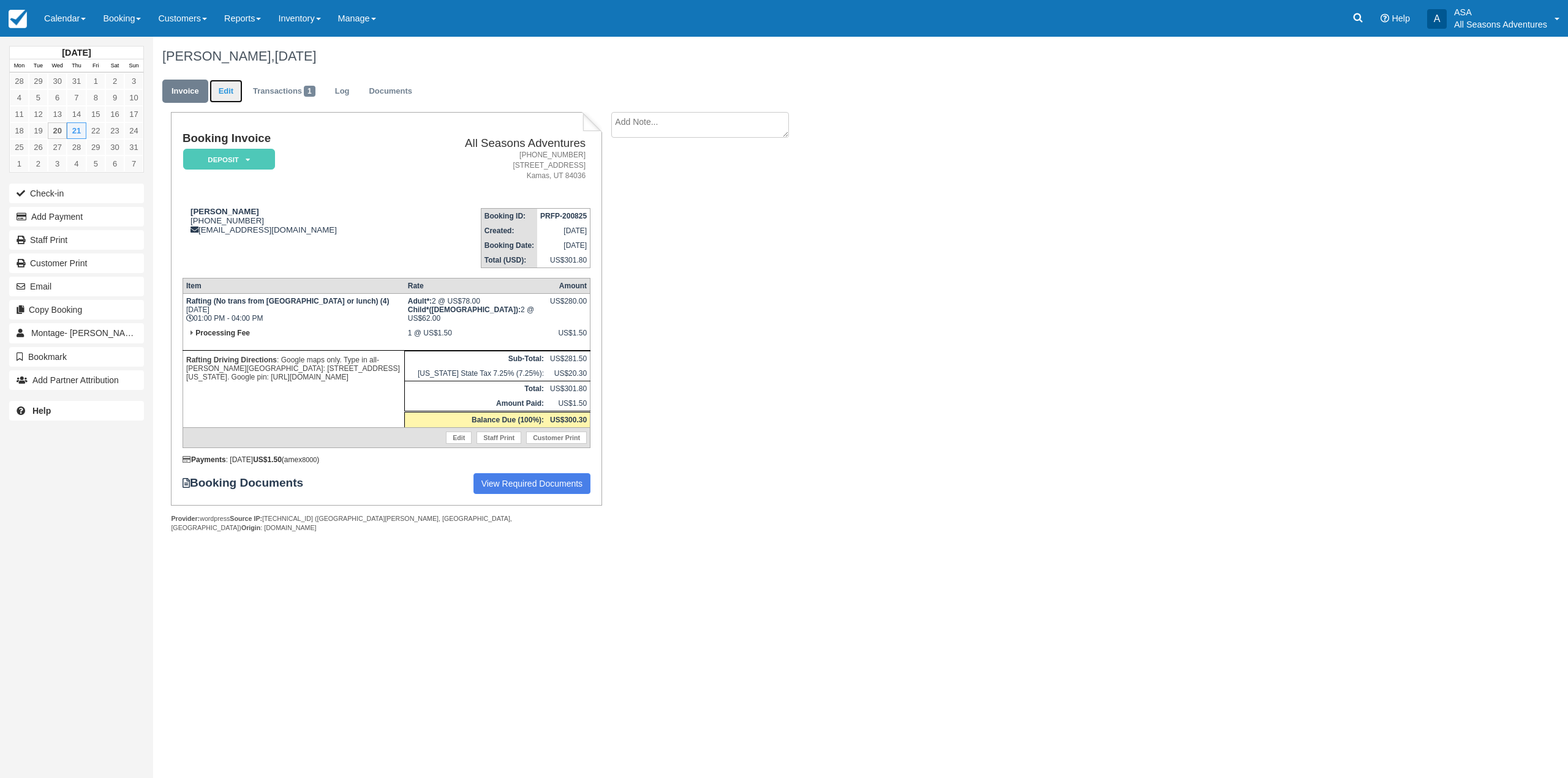
click at [232, 90] on link "Edit" at bounding box center [226, 91] width 33 height 24
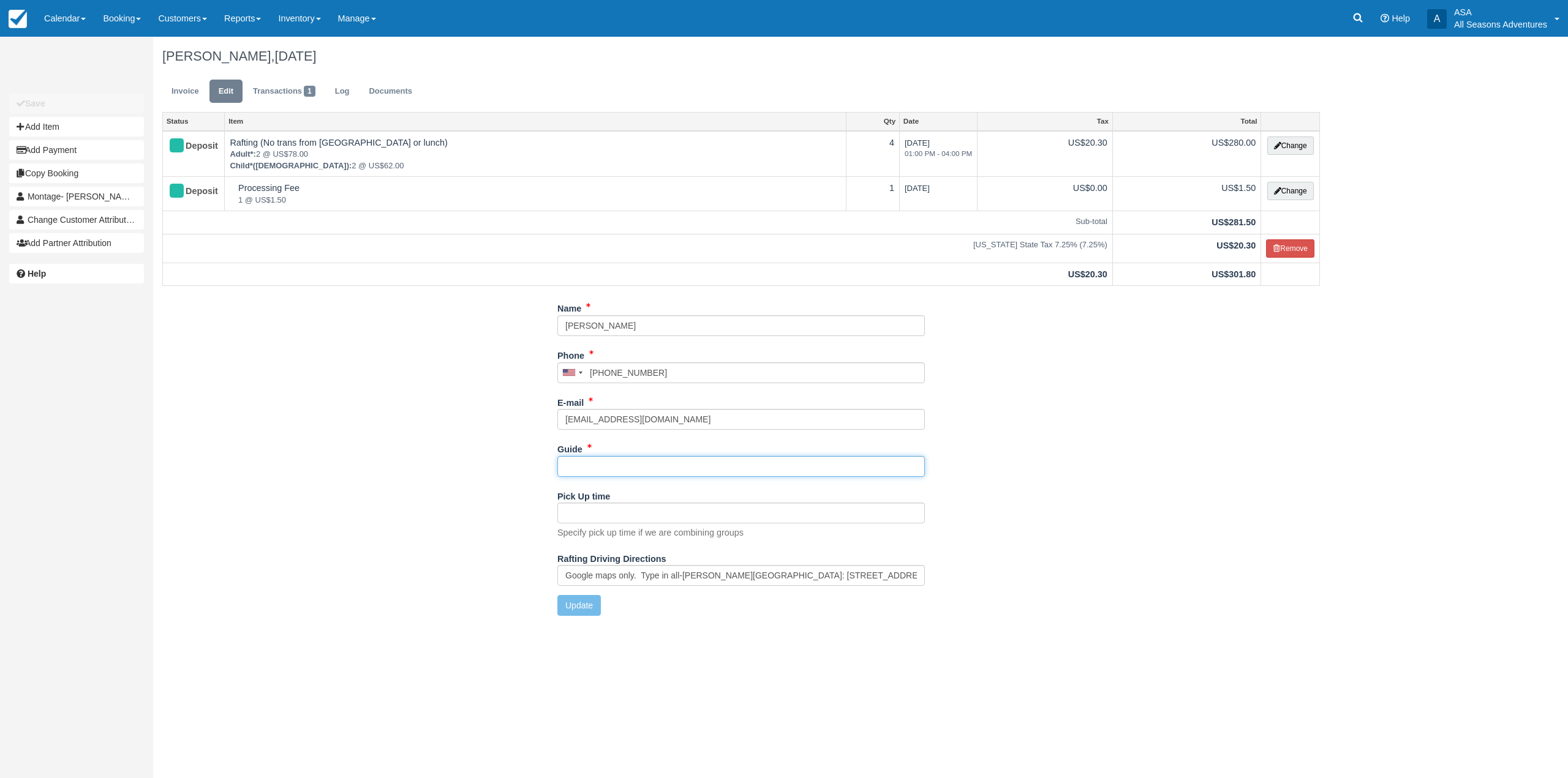
click at [605, 471] on input "Guide" at bounding box center [741, 467] width 367 height 21
type input "[PERSON_NAME]"
click at [563, 604] on button "Update" at bounding box center [579, 606] width 44 height 21
type input "+17326142069"
click at [186, 85] on link "Invoice" at bounding box center [185, 91] width 46 height 24
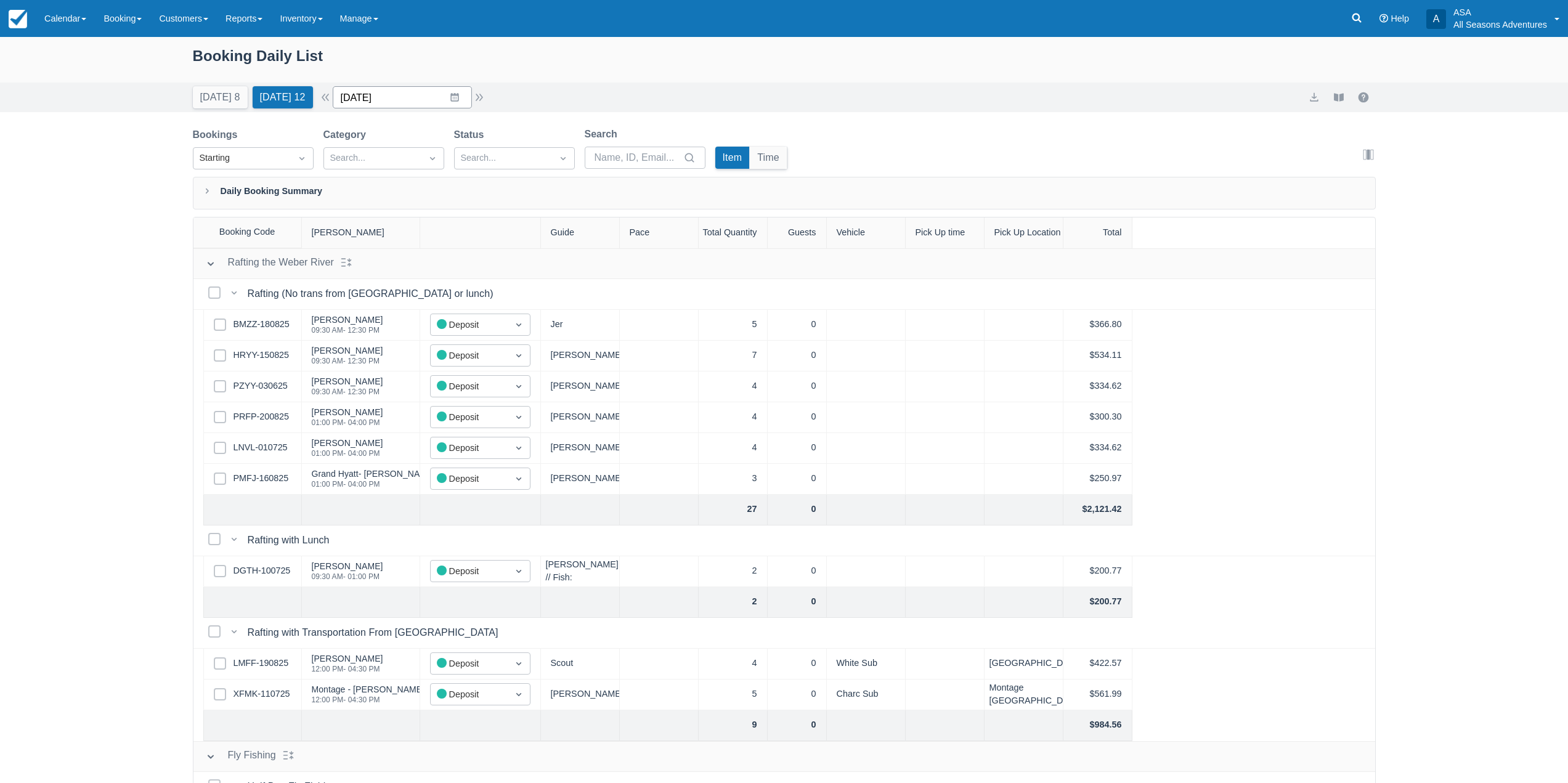
click at [446, 98] on input "[DATE]" at bounding box center [401, 97] width 139 height 22
click at [514, 285] on td "30" at bounding box center [502, 286] width 24 height 23
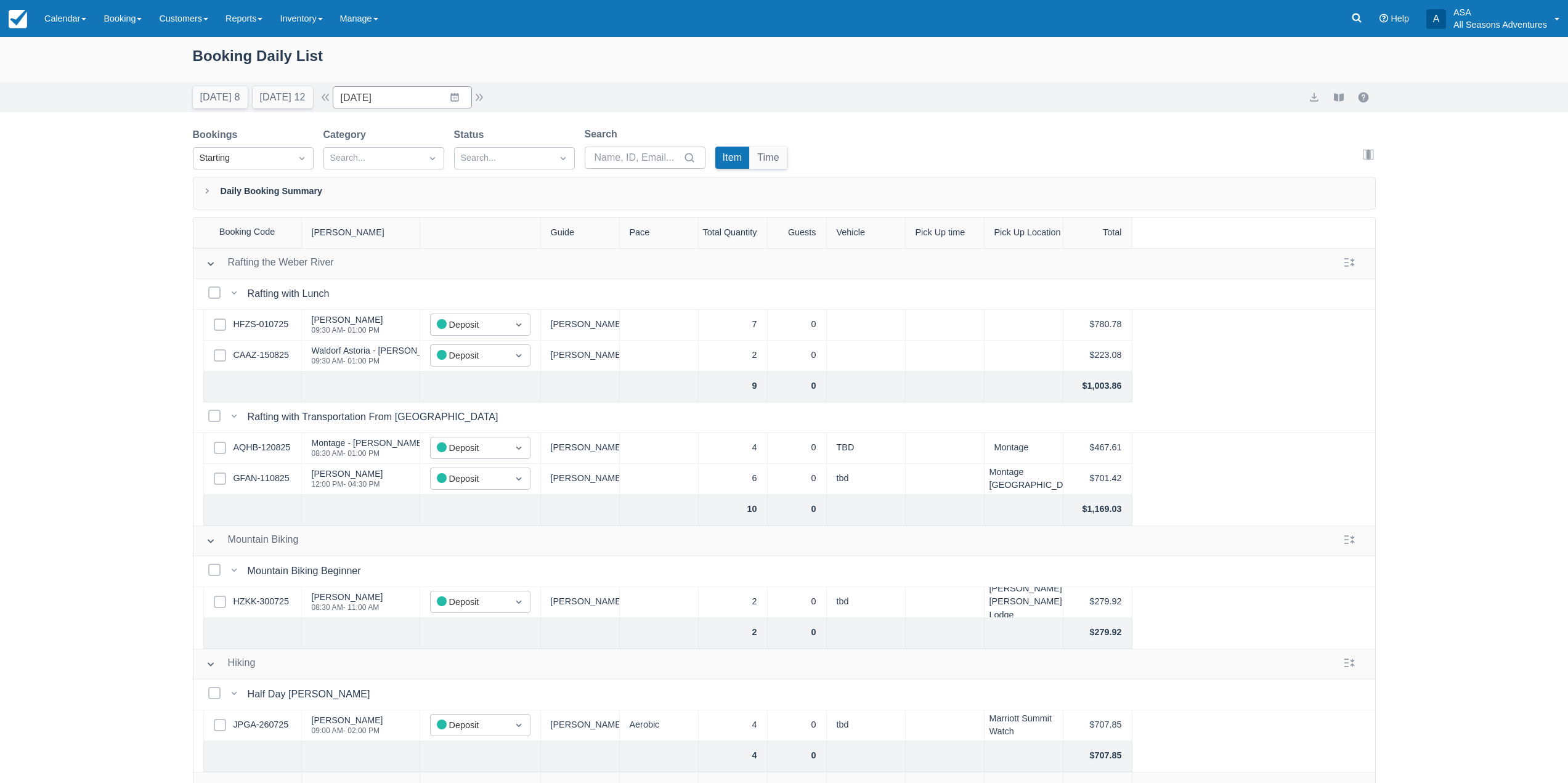
click at [222, 83] on div "[DATE] 8 [DATE] 12" at bounding box center [253, 95] width 130 height 27
click at [221, 90] on button "[DATE] 8" at bounding box center [219, 97] width 55 height 22
type input "[DATE]"
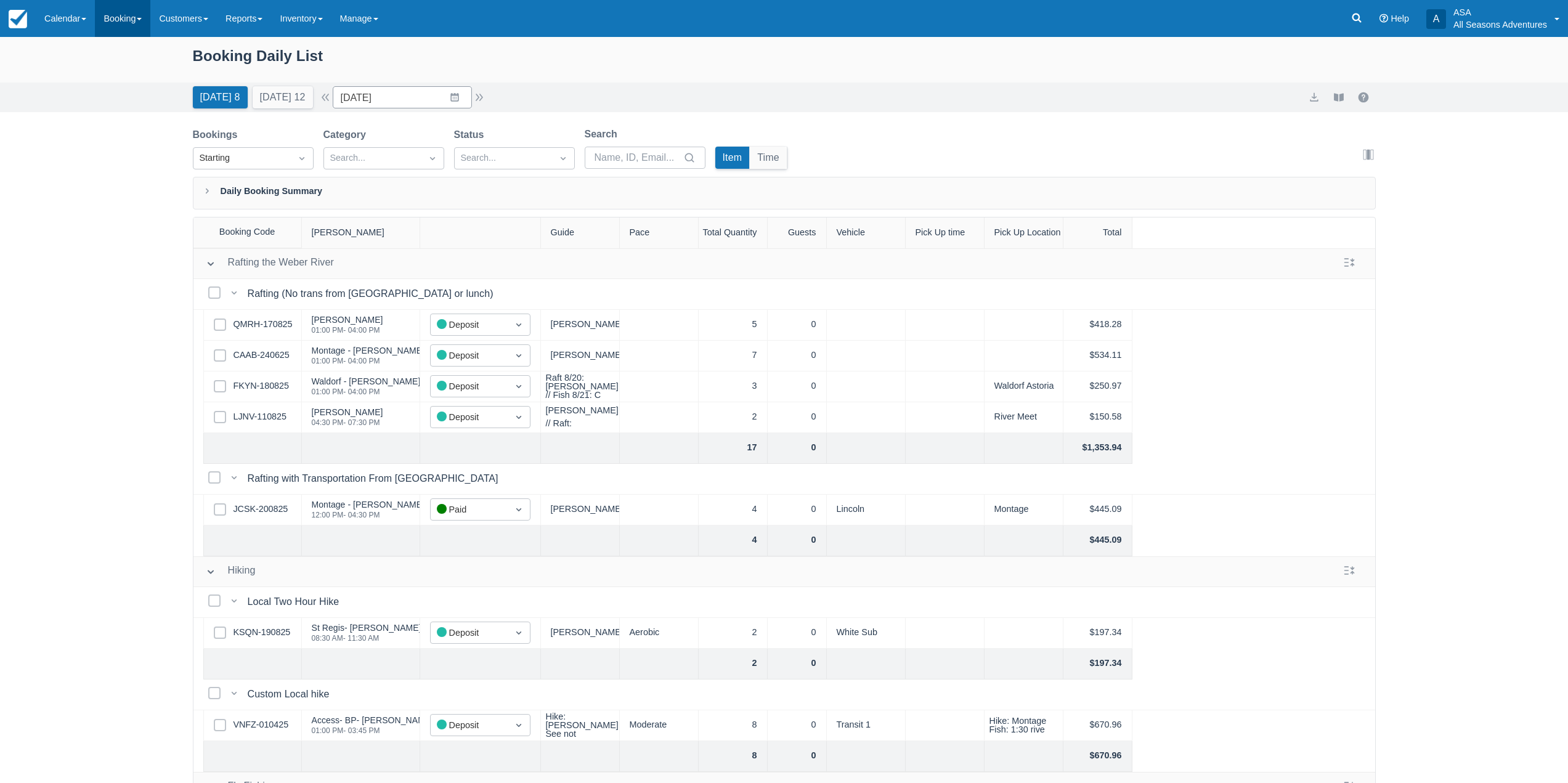
click at [121, 16] on link "Booking" at bounding box center [123, 18] width 56 height 37
click at [156, 79] on link "Daily List" at bounding box center [149, 79] width 107 height 26
click at [455, 87] on input "[DATE]" at bounding box center [401, 97] width 139 height 22
click at [498, 143] on div "Move forward to switch to the next month." at bounding box center [503, 148] width 24 height 20
click at [466, 242] on td "18" at bounding box center [454, 239] width 24 height 23
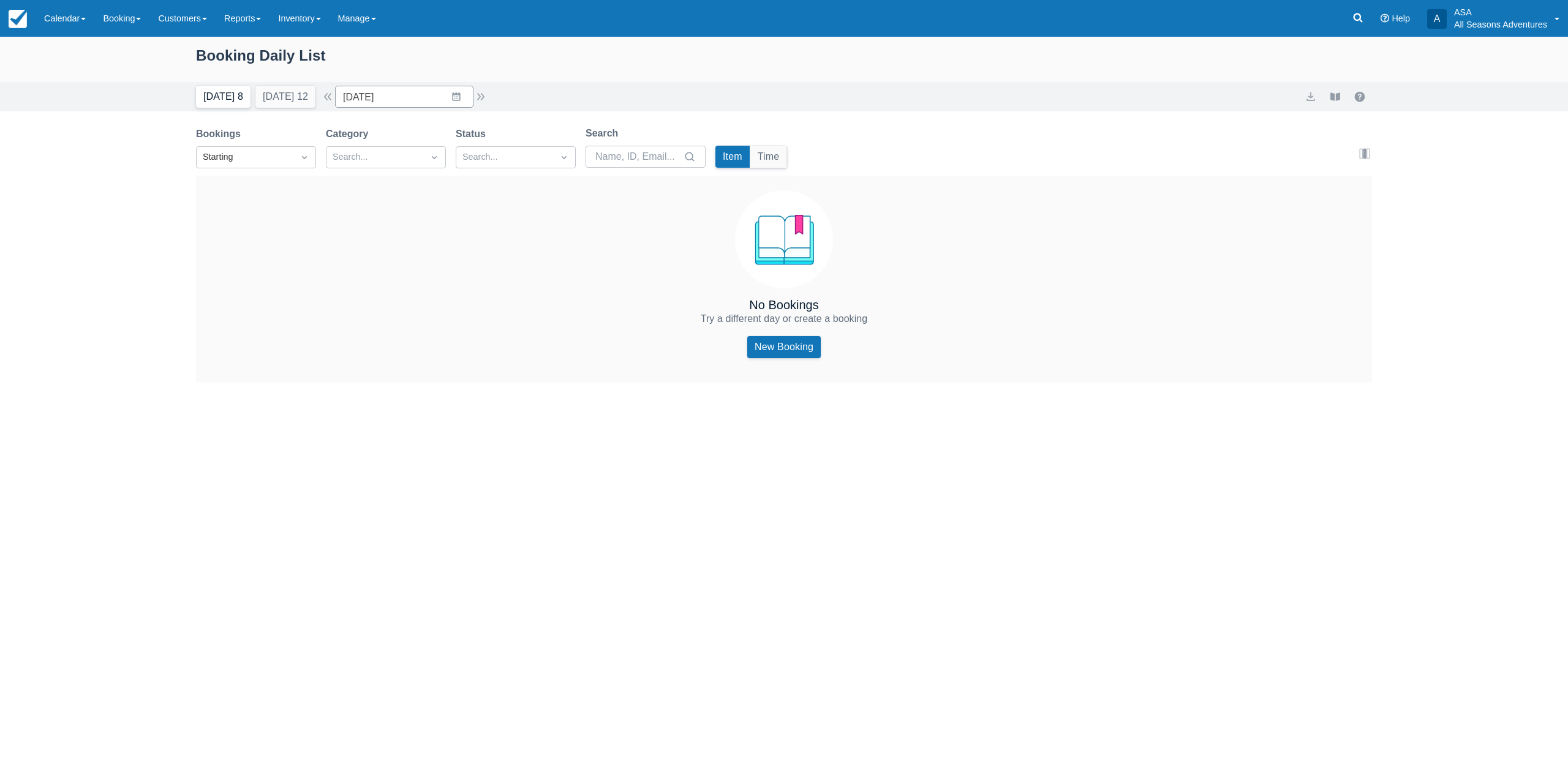
click at [221, 95] on button "Today 8" at bounding box center [223, 96] width 54 height 22
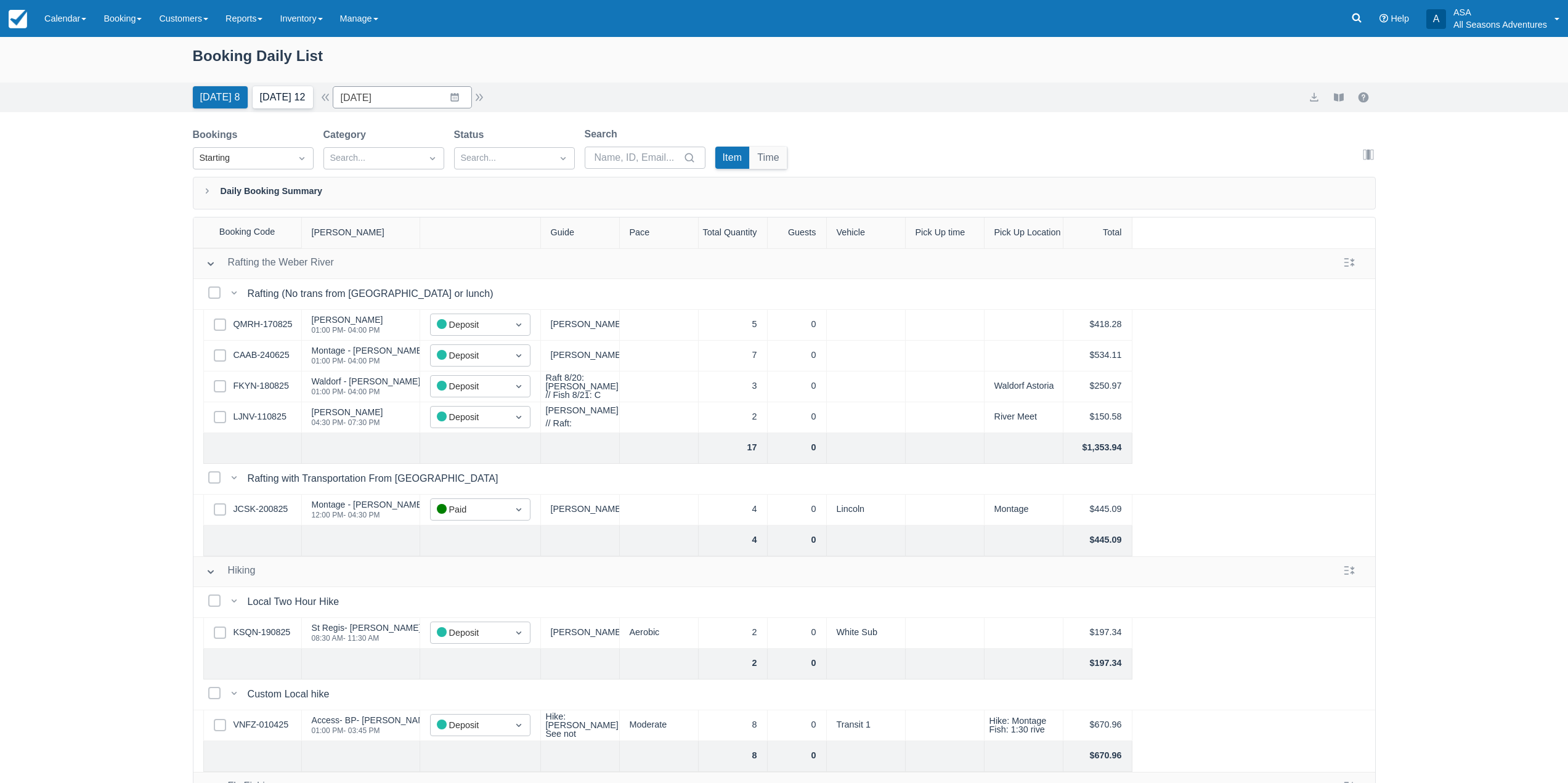
click at [275, 89] on button "Tomorrow 12" at bounding box center [283, 97] width 60 height 22
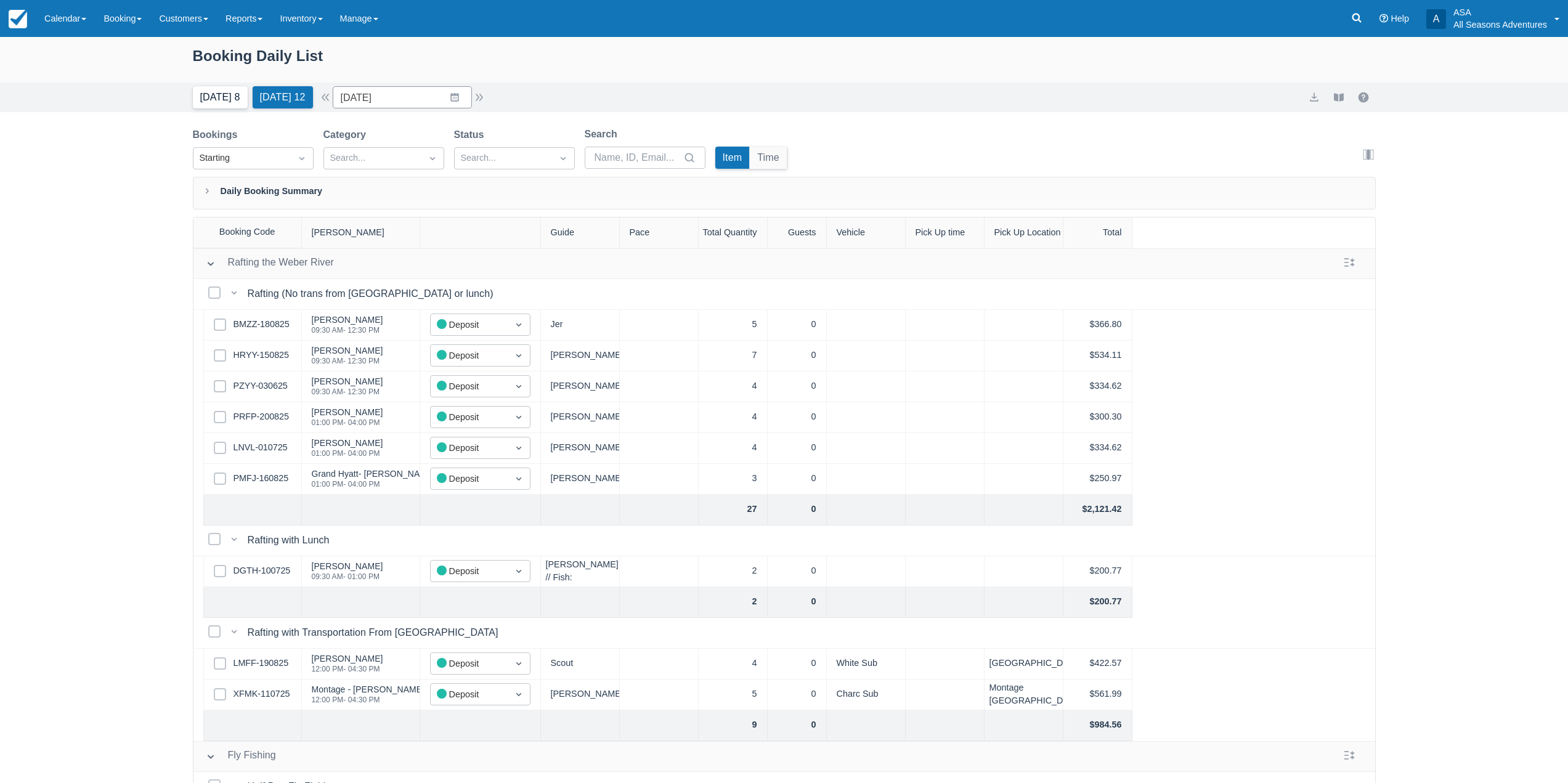
click at [224, 97] on button "Today 8" at bounding box center [219, 97] width 55 height 22
type input "08/20/25"
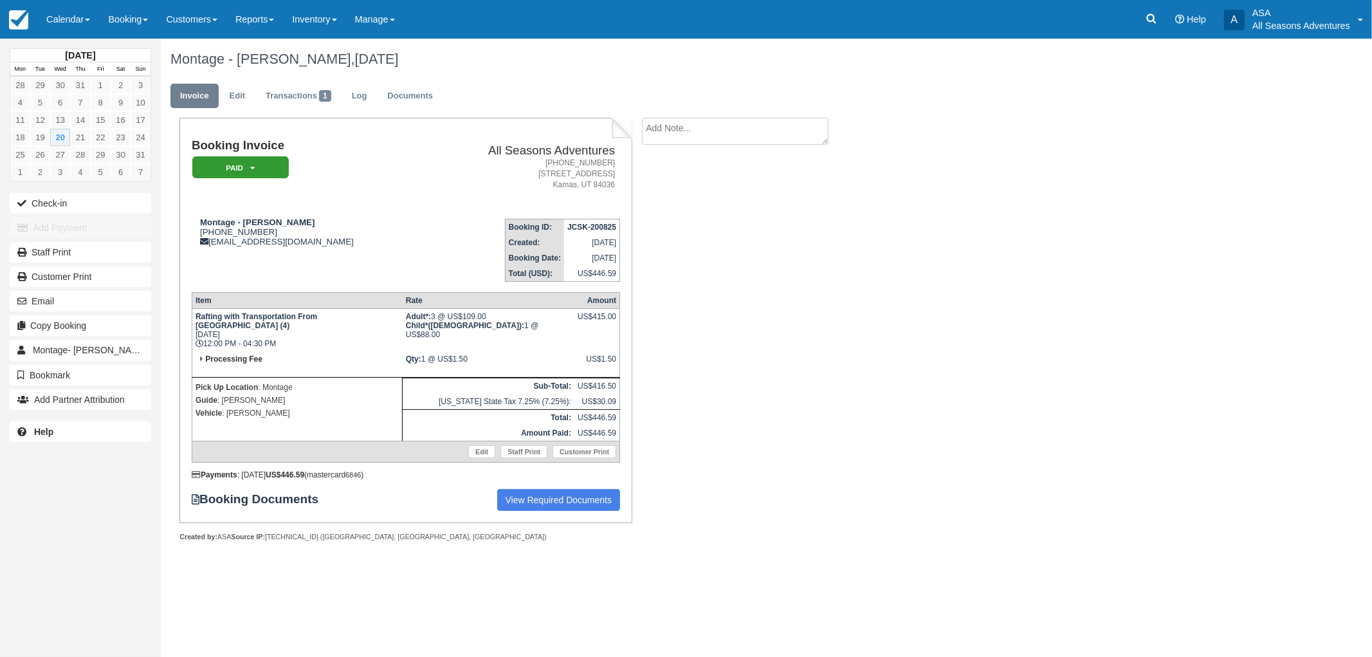
click at [877, 497] on div "Montage - [PERSON_NAME], [DATE] Invoice Edit Transactions 1 Log Documents Booki…" at bounding box center [675, 304] width 1029 height 531
